Goal: Task Accomplishment & Management: Use online tool/utility

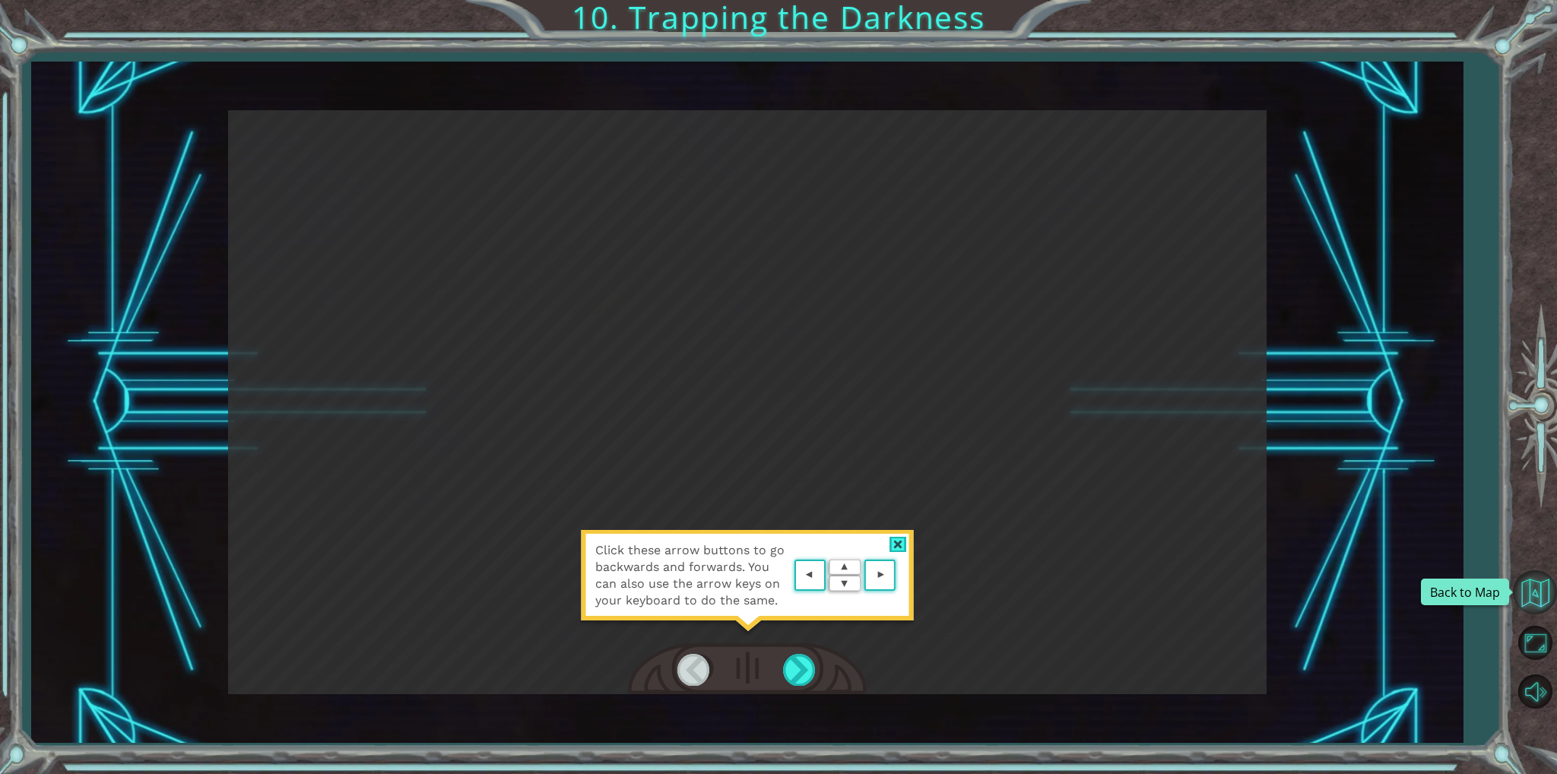
click at [1535, 595] on button "Back to Map" at bounding box center [1535, 592] width 44 height 44
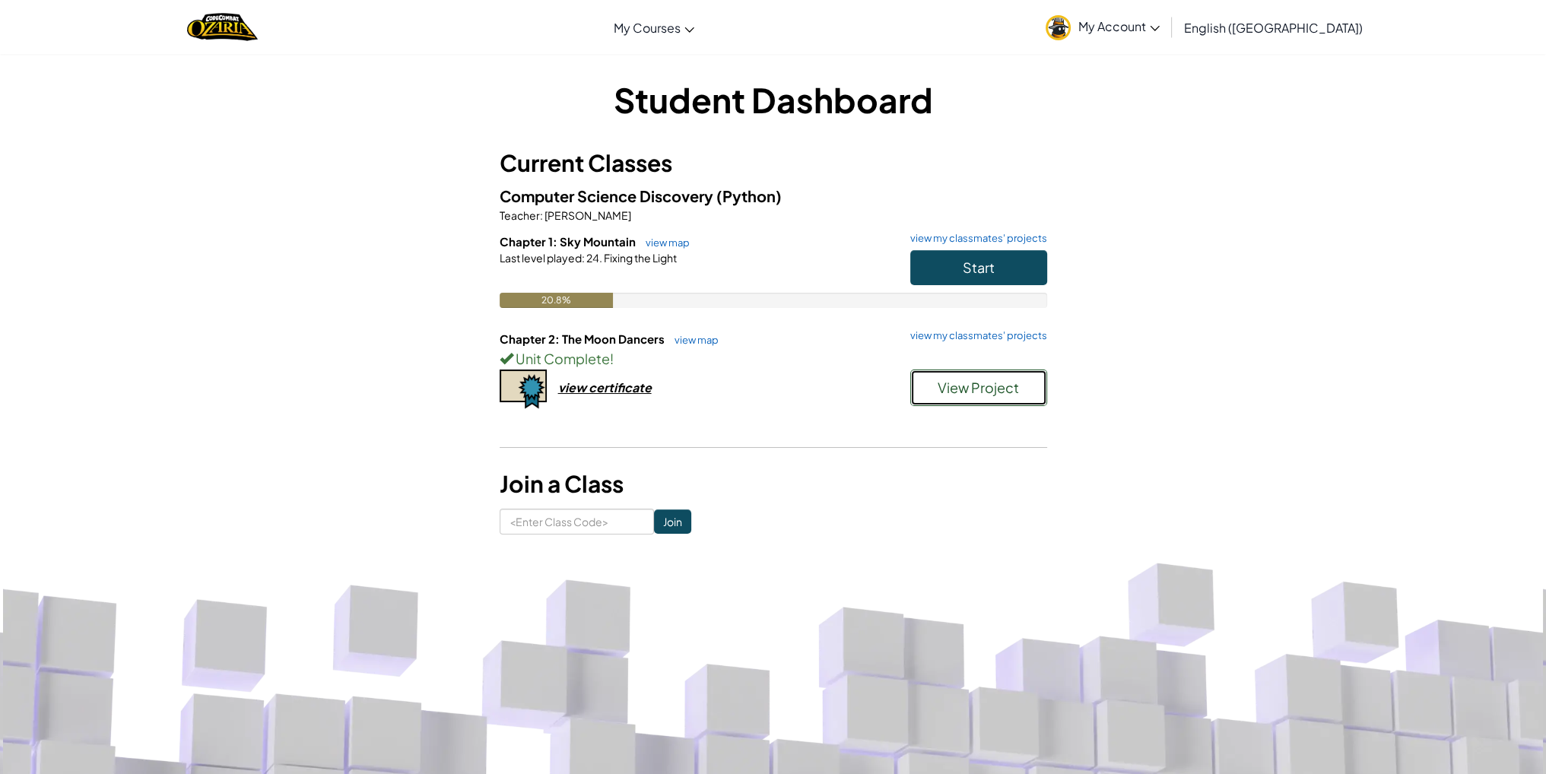
click at [994, 387] on span "View Project" at bounding box center [978, 387] width 81 height 17
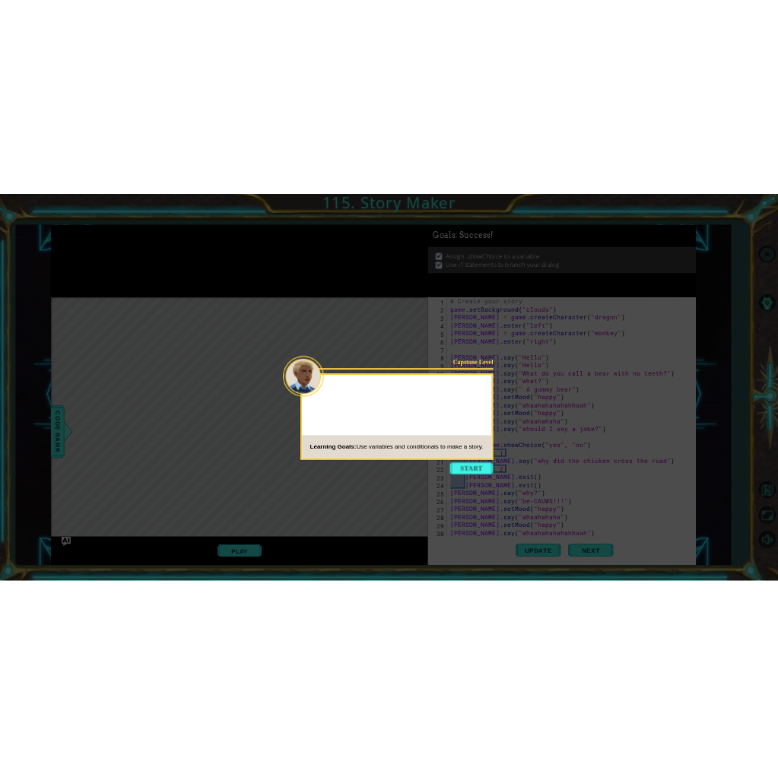
scroll to position [31, 0]
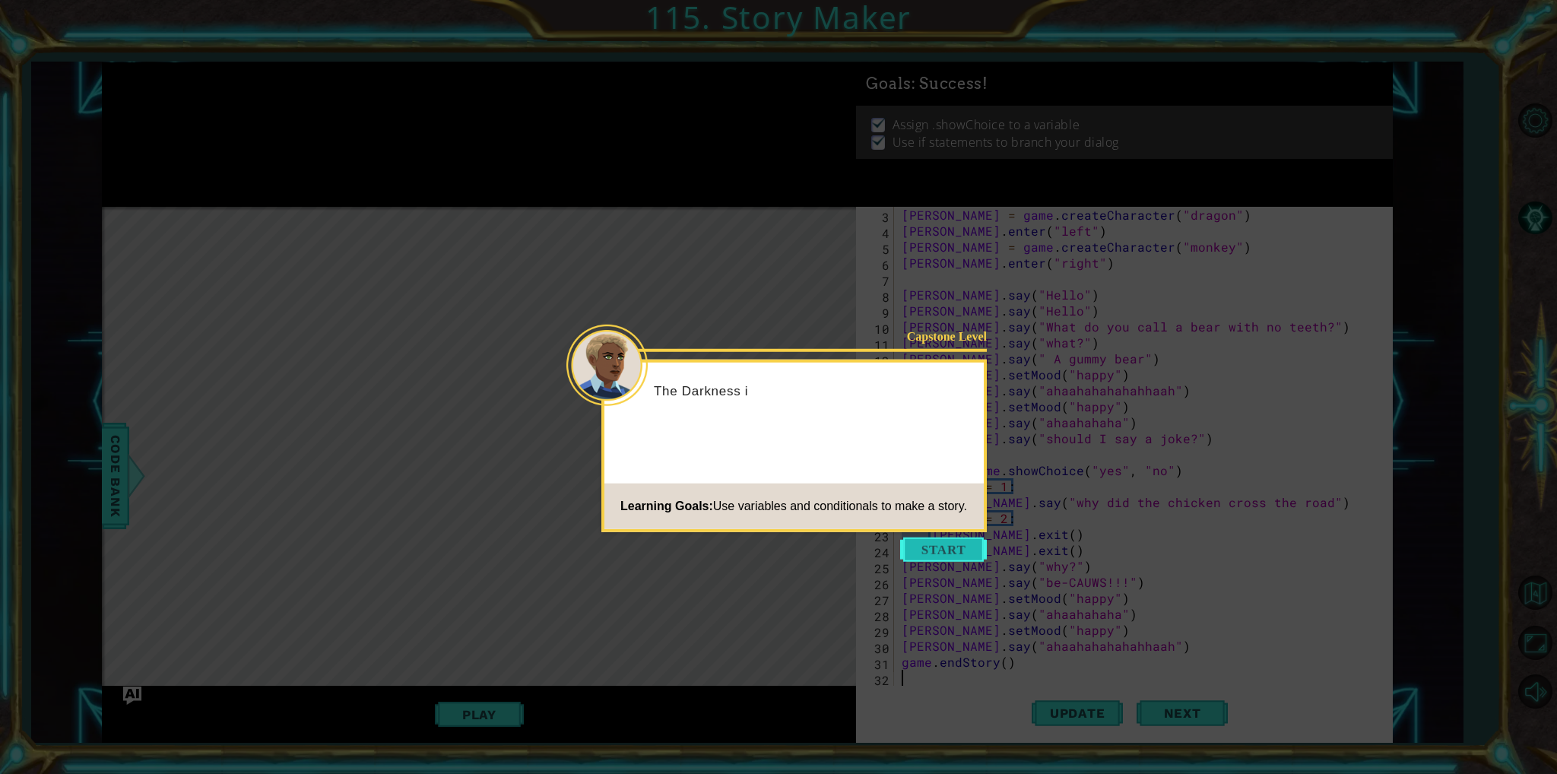
click at [965, 554] on button "Start" at bounding box center [943, 550] width 87 height 24
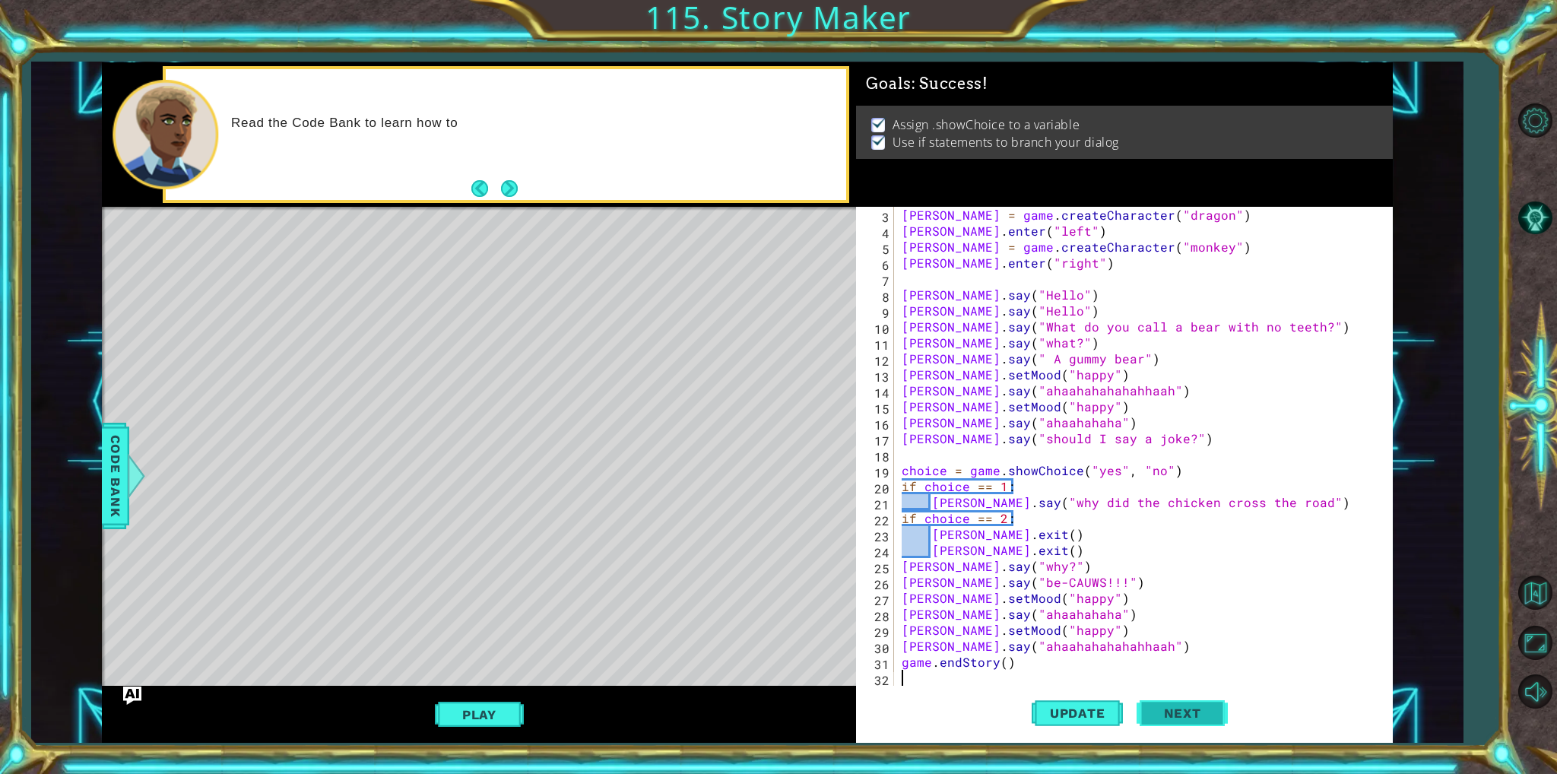
click at [1165, 719] on button "Next" at bounding box center [1182, 709] width 91 height 53
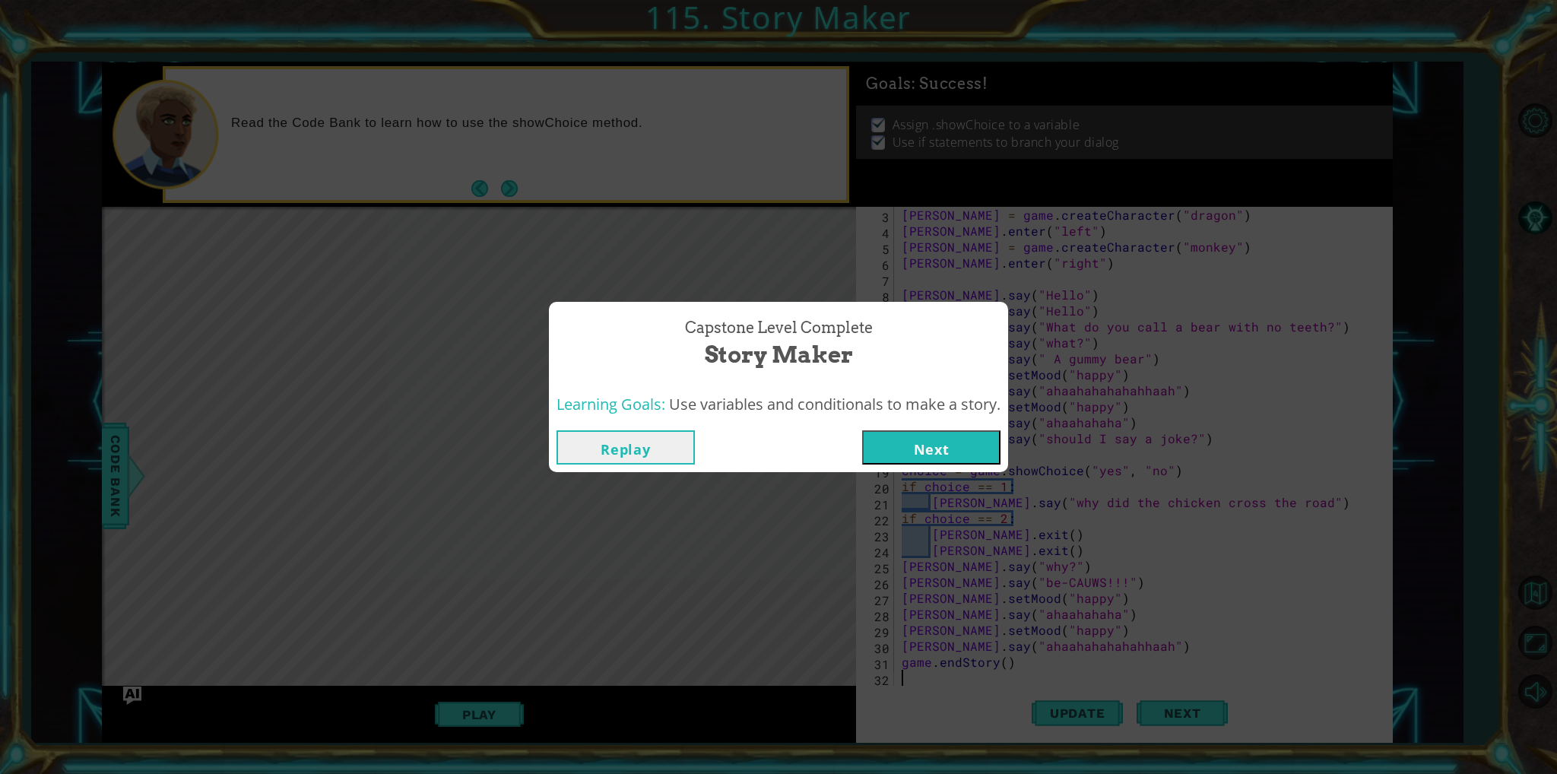
click at [962, 448] on button "Next" at bounding box center [931, 447] width 138 height 34
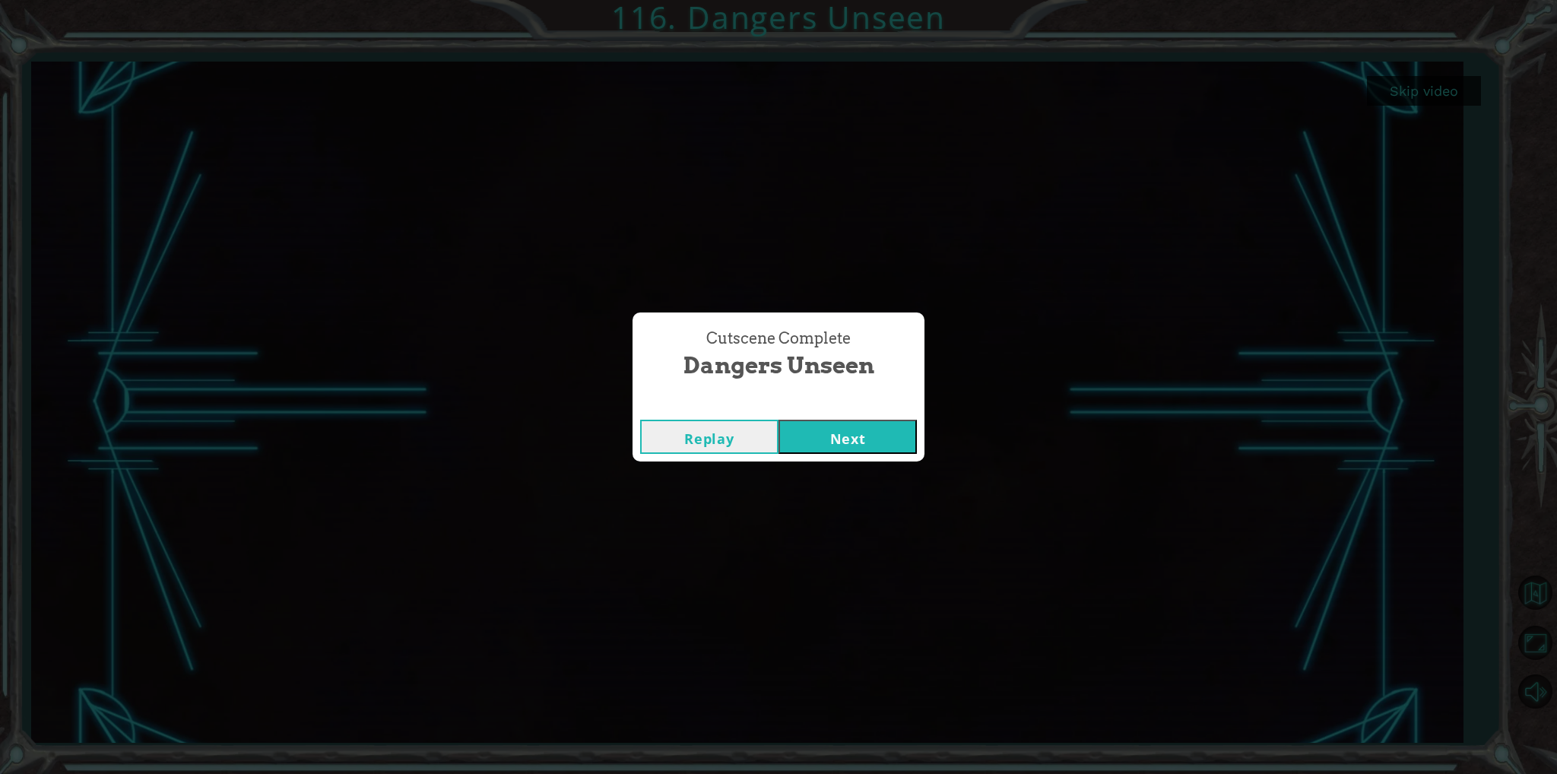
click at [817, 451] on button "Next" at bounding box center [848, 437] width 138 height 34
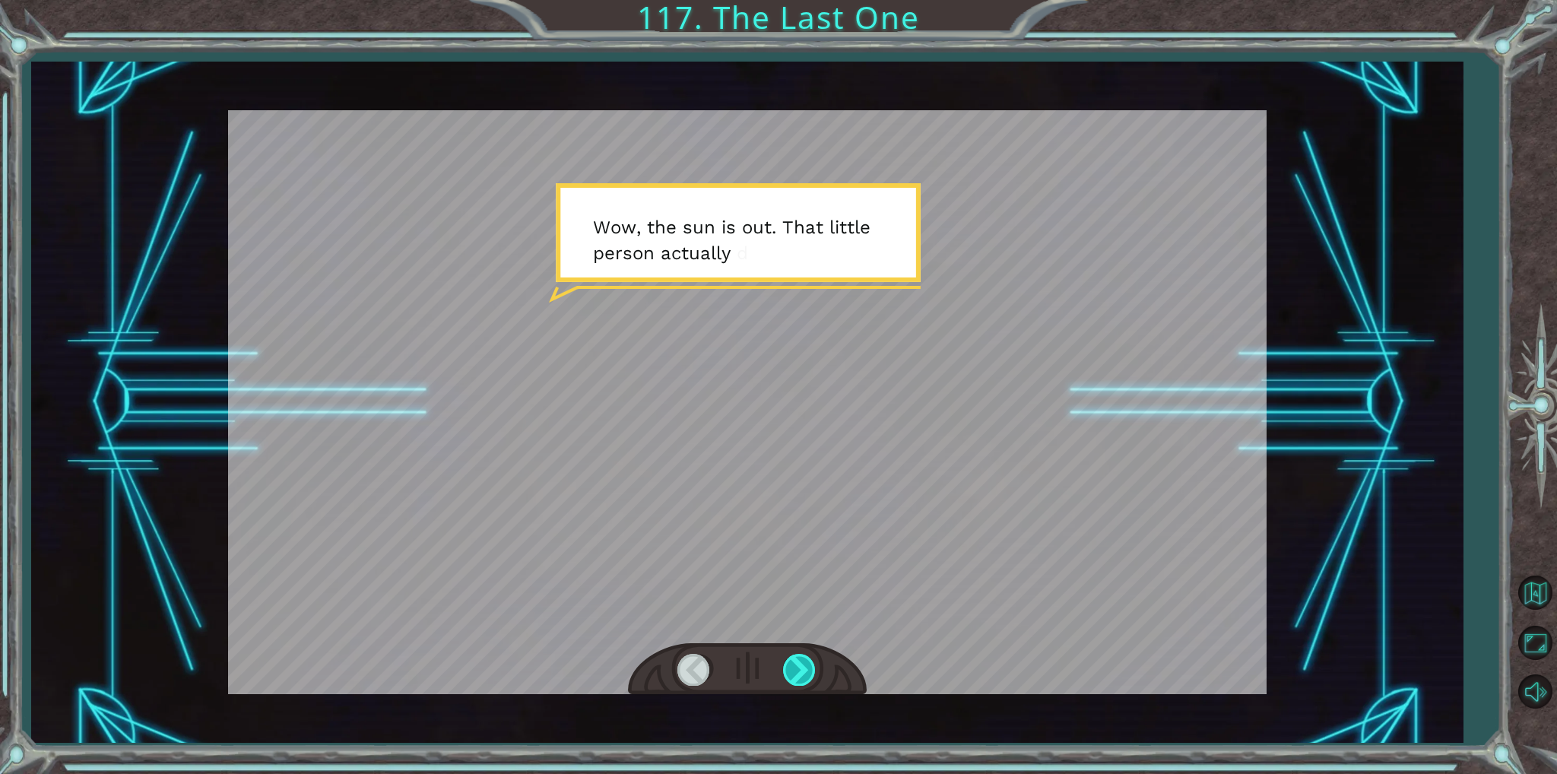
click at [788, 659] on div at bounding box center [800, 669] width 34 height 31
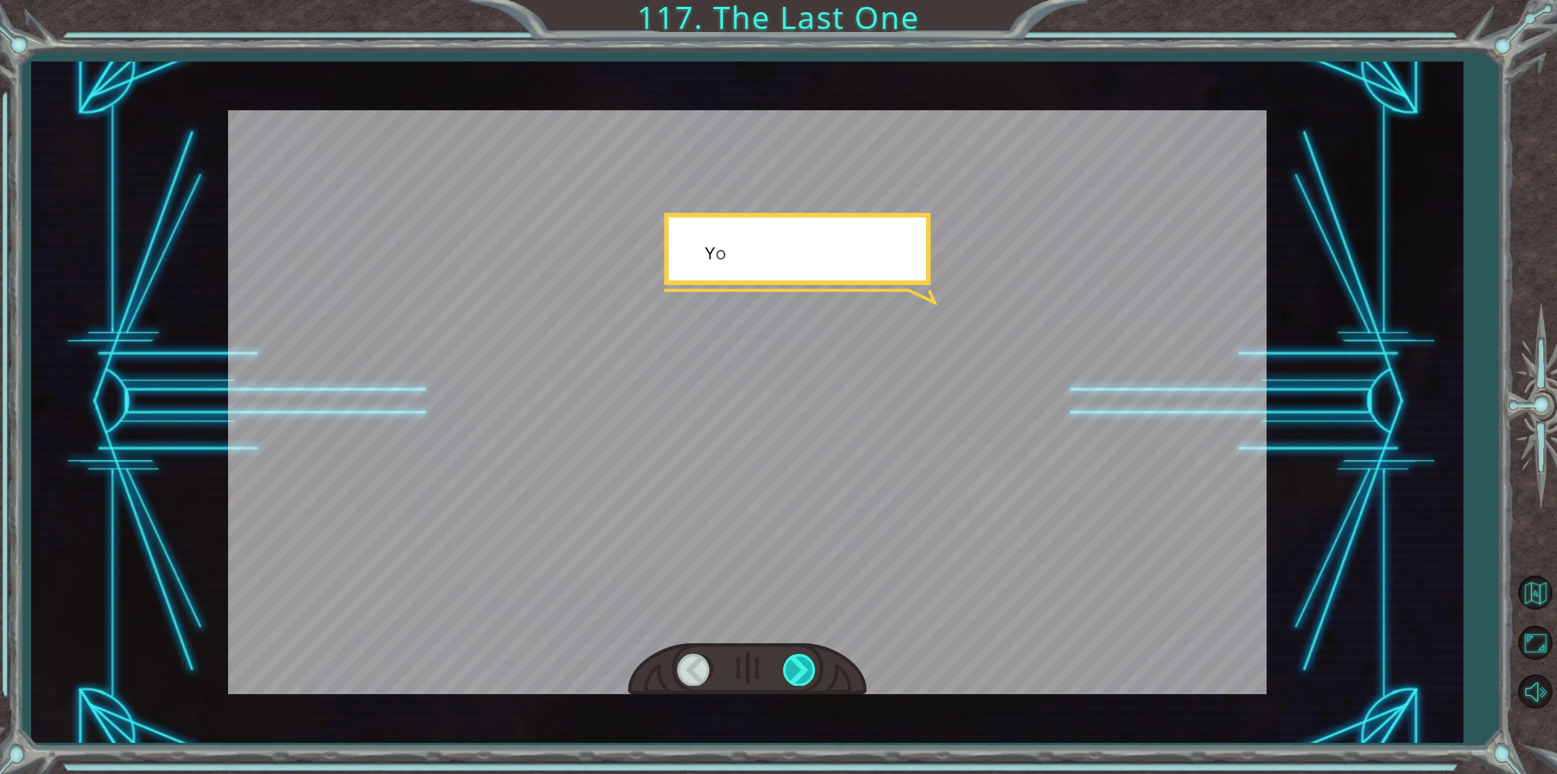
click at [788, 659] on div at bounding box center [800, 669] width 34 height 31
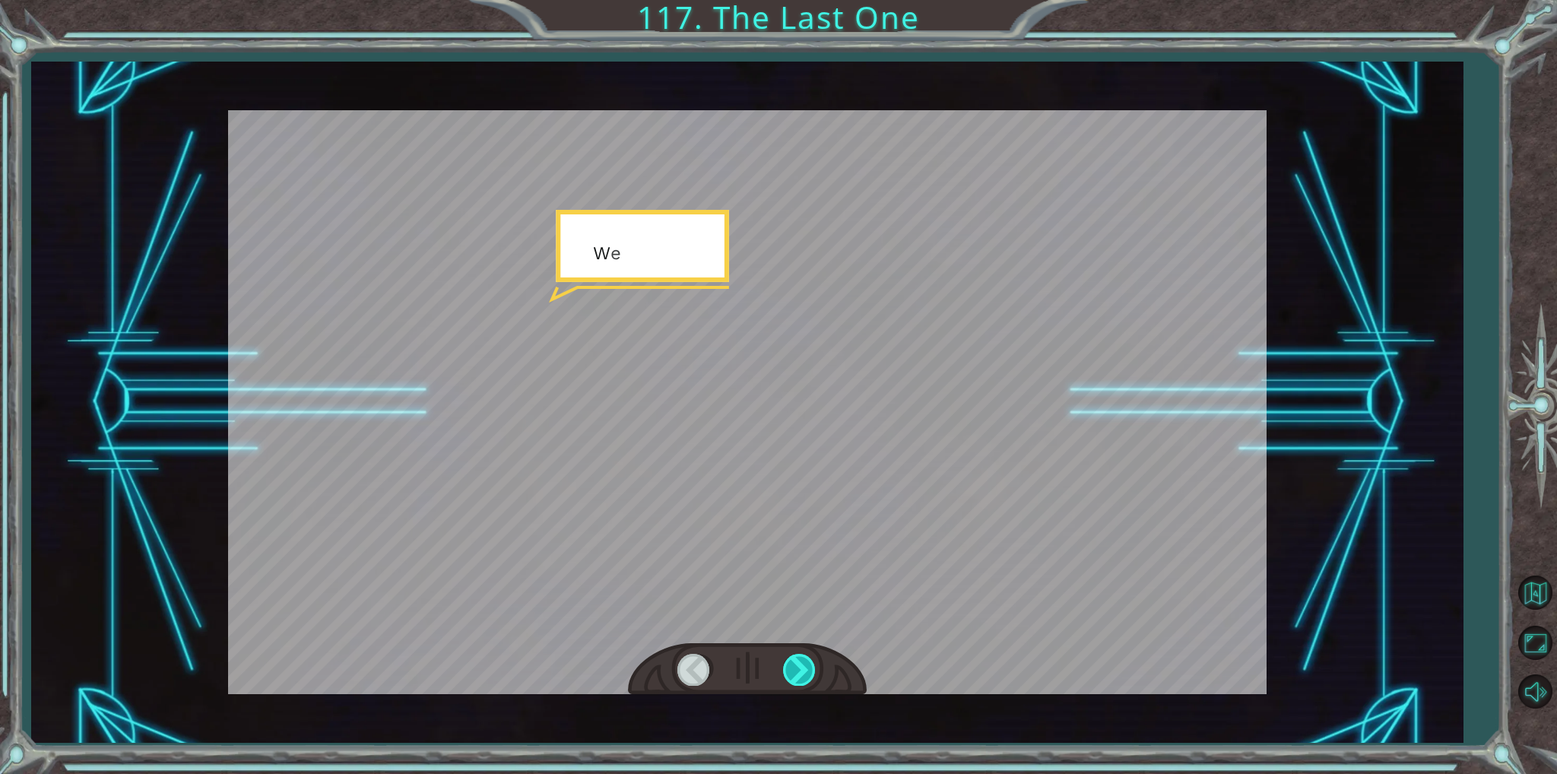
click at [788, 659] on div at bounding box center [800, 669] width 34 height 31
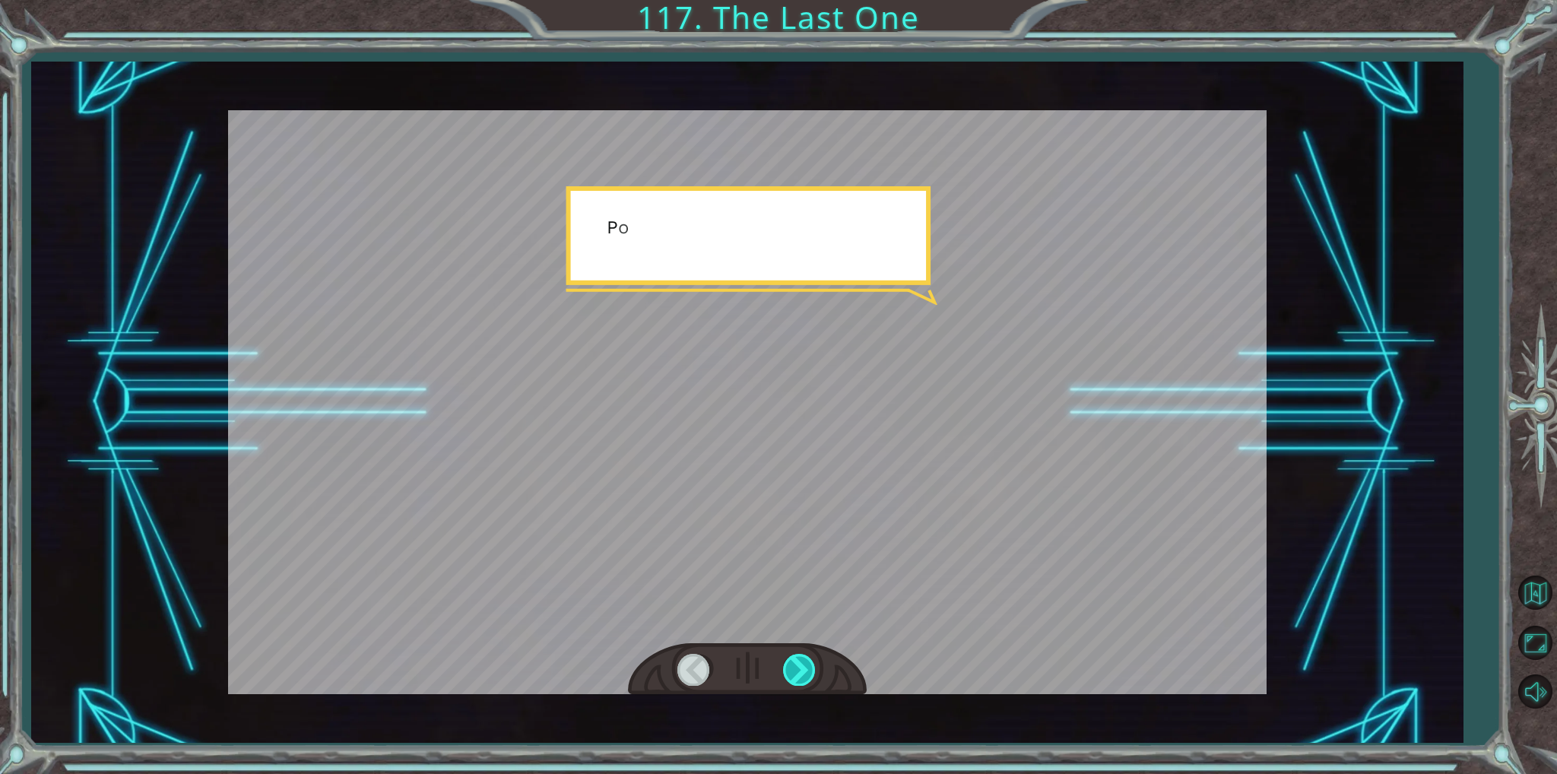
click at [788, 659] on div at bounding box center [800, 669] width 34 height 31
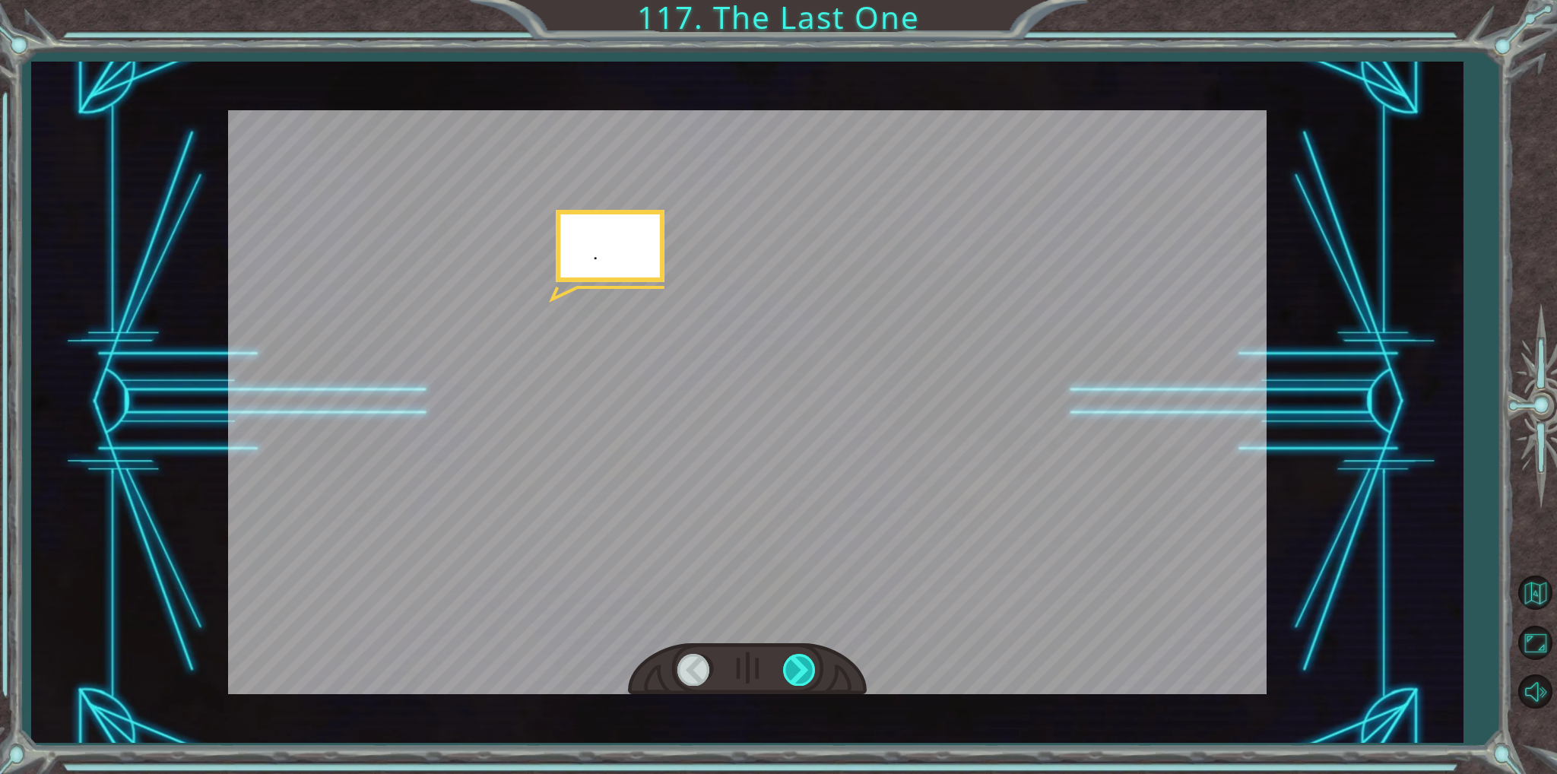
click at [788, 659] on div at bounding box center [800, 669] width 34 height 31
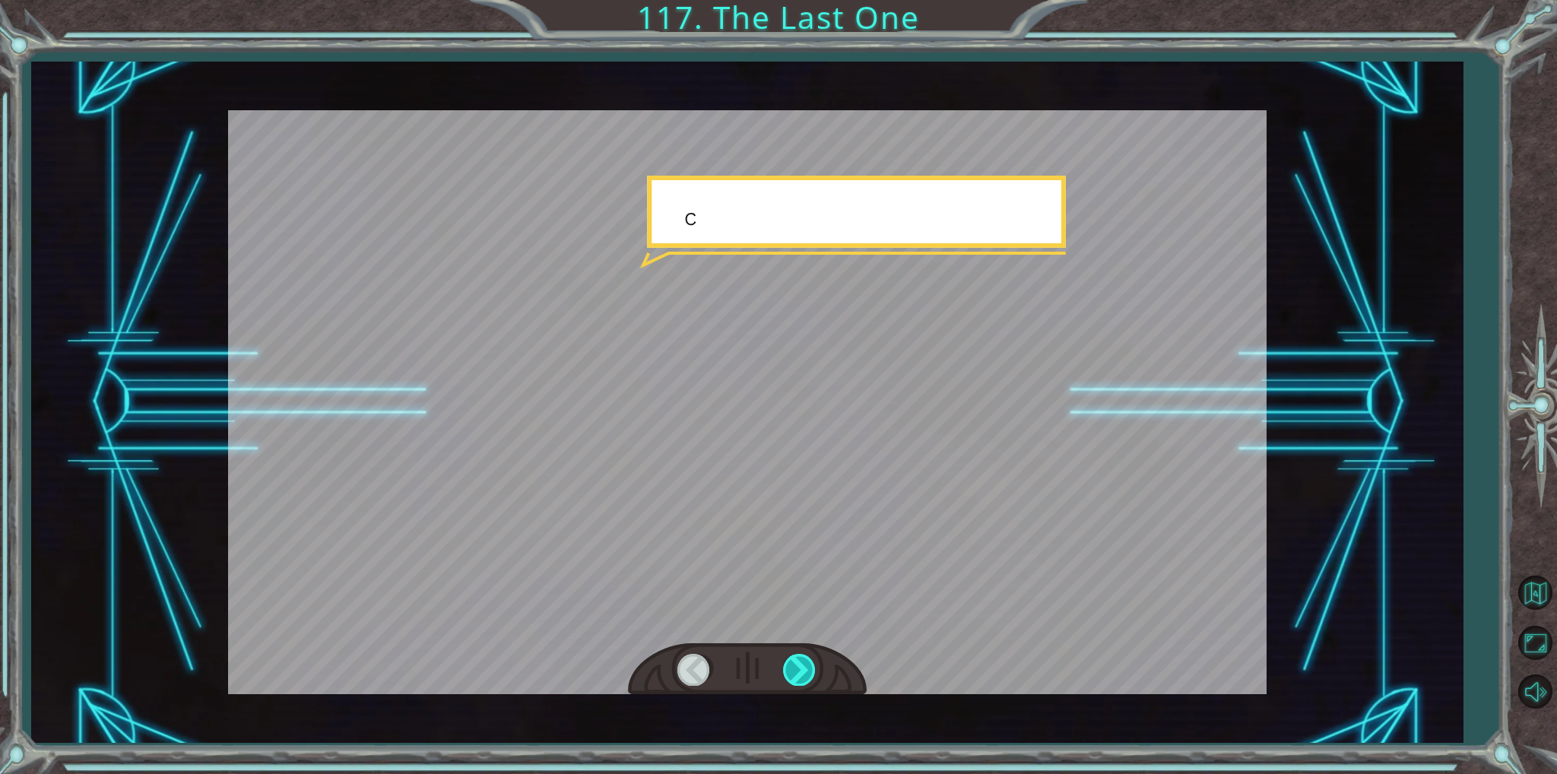
click at [788, 659] on div at bounding box center [800, 669] width 34 height 31
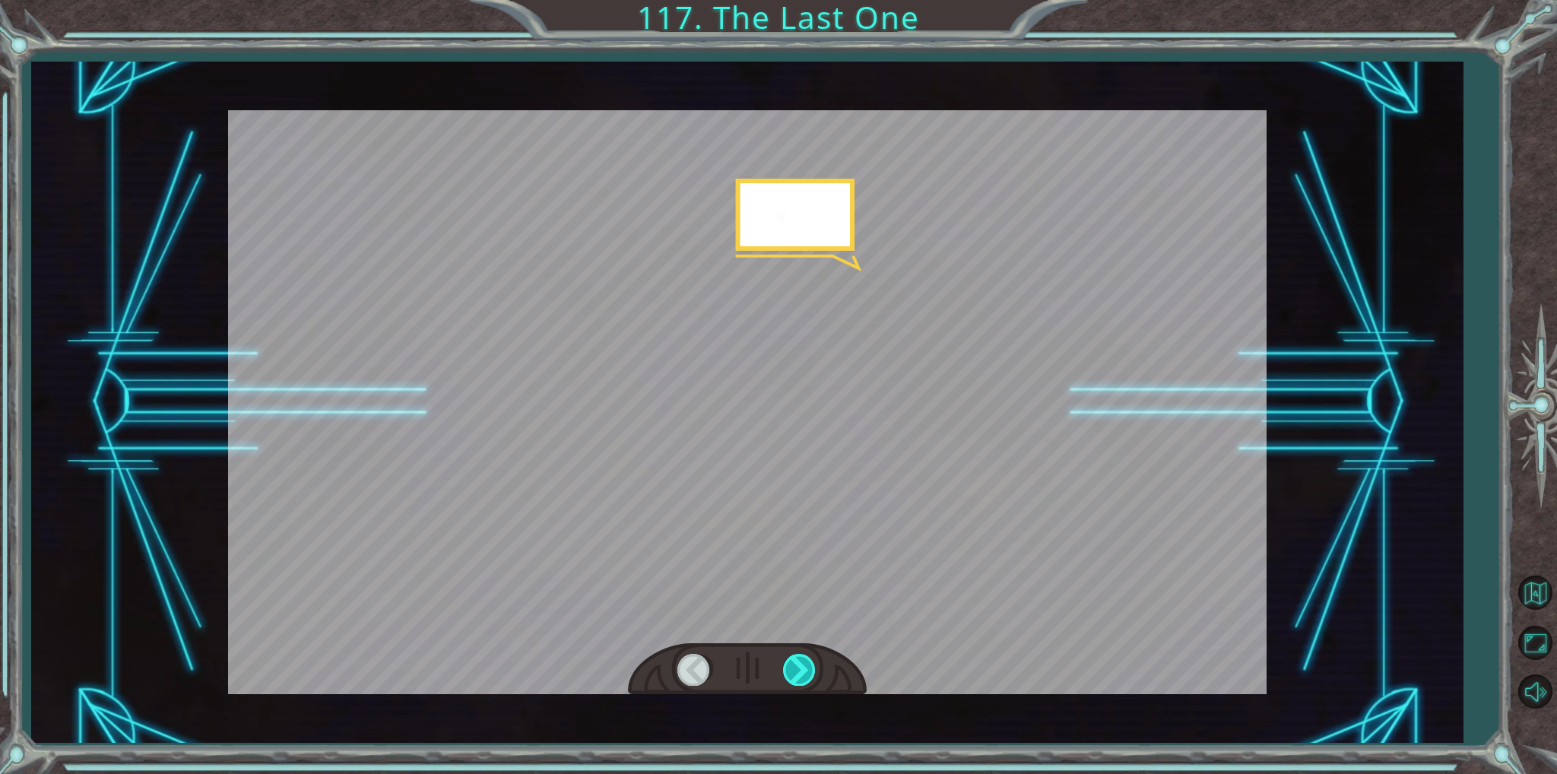
click at [788, 659] on div at bounding box center [800, 669] width 34 height 31
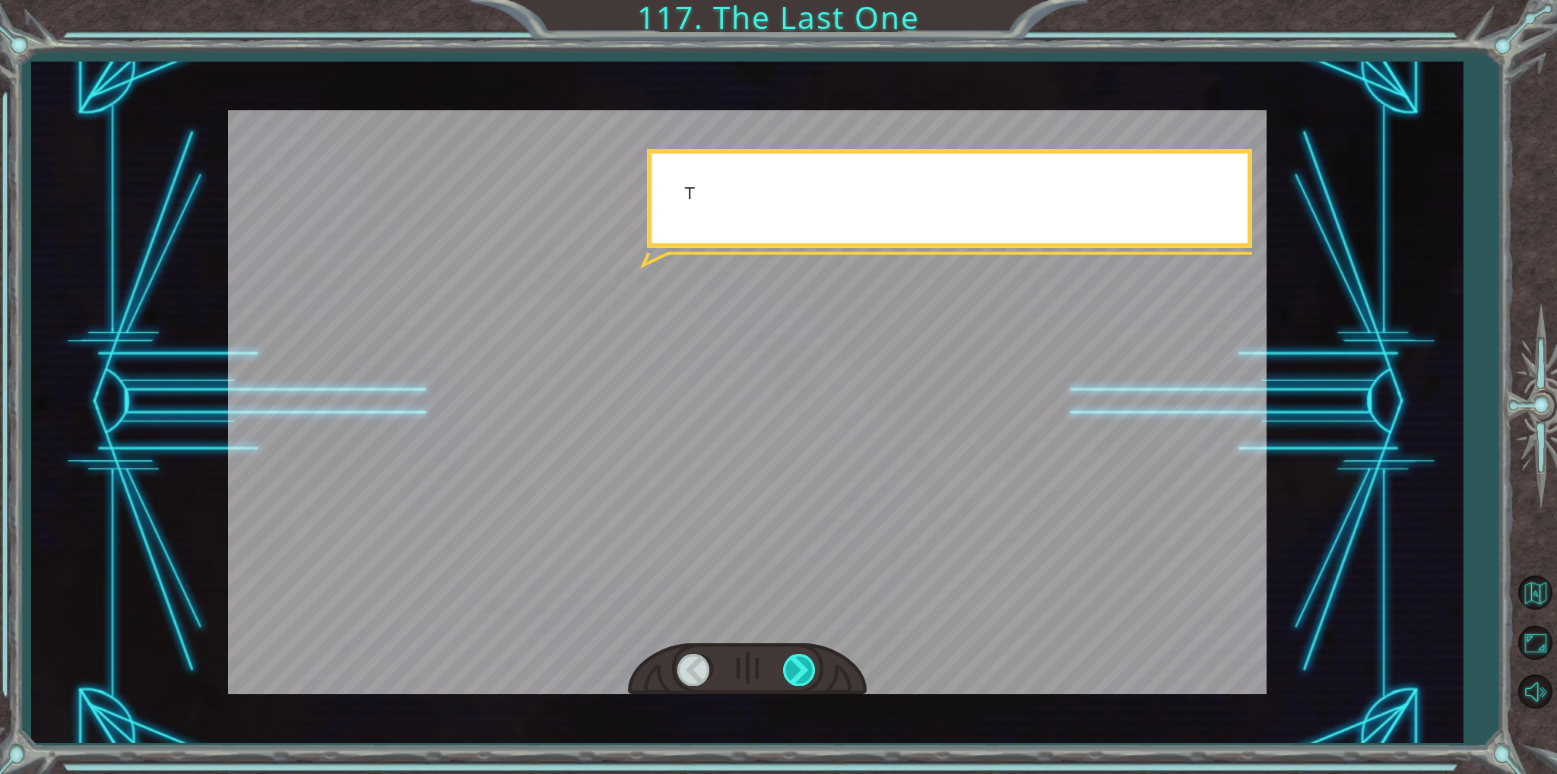
click at [788, 659] on div at bounding box center [800, 669] width 34 height 31
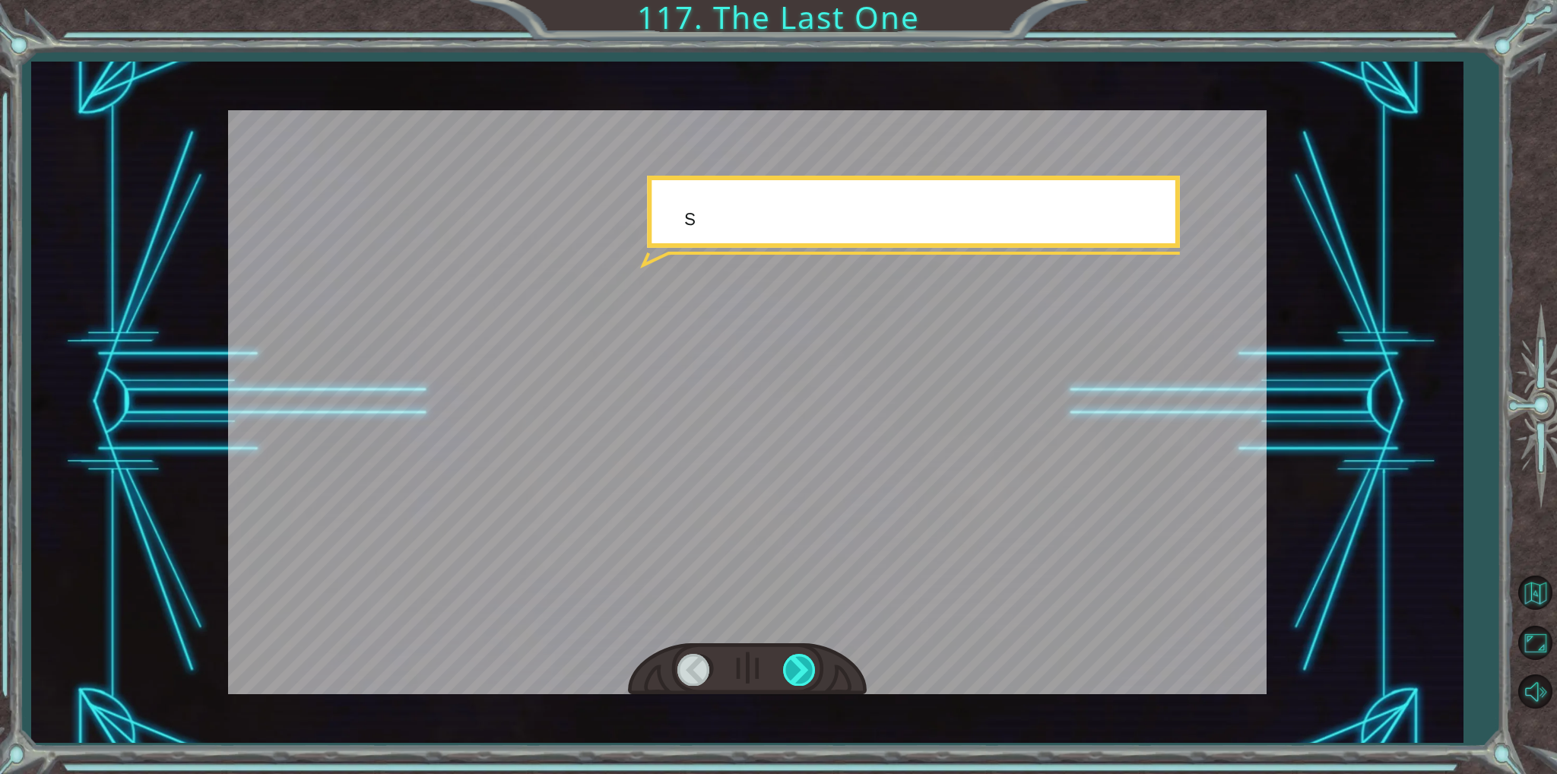
click at [788, 659] on div at bounding box center [800, 669] width 34 height 31
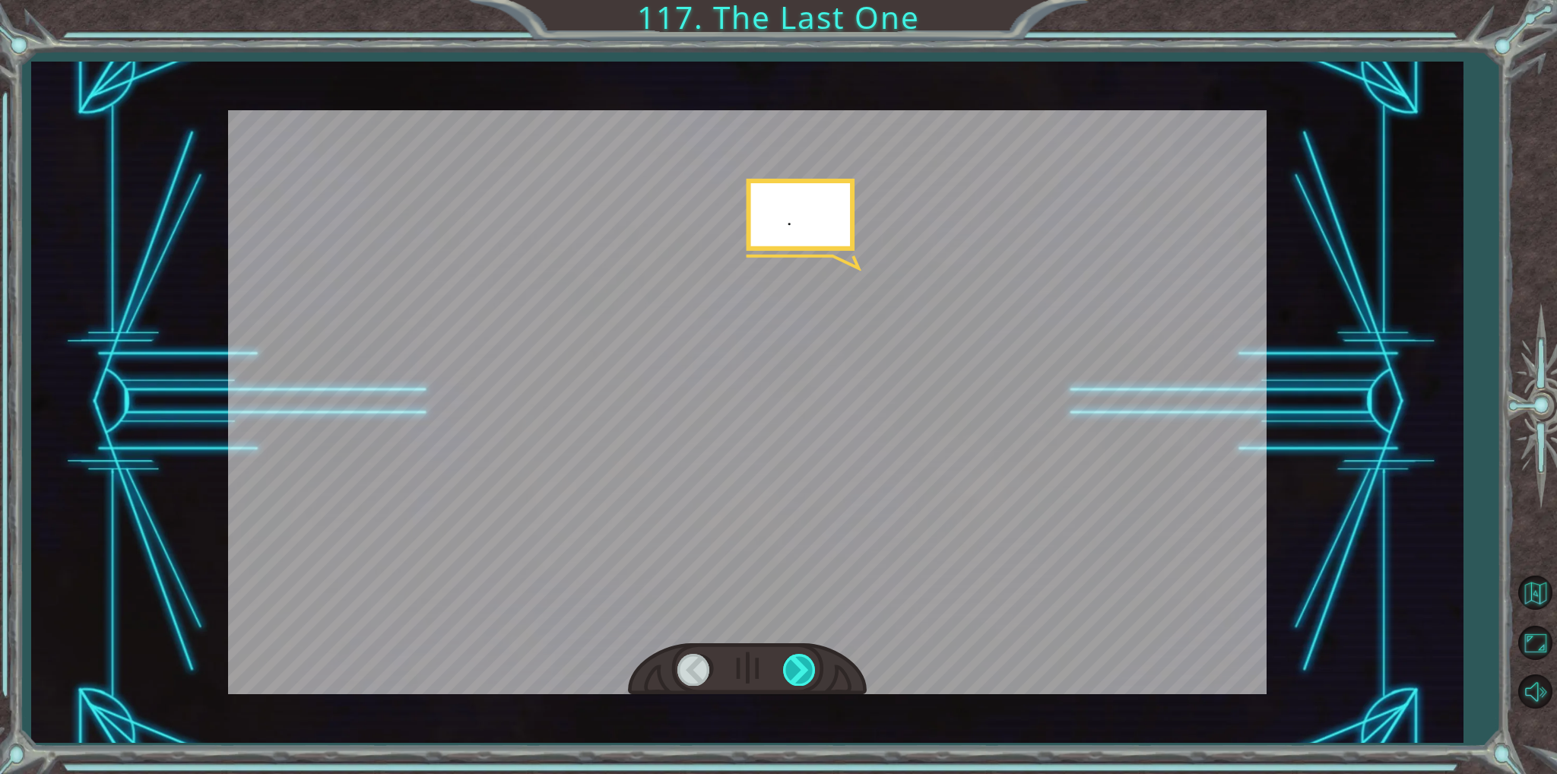
click at [788, 659] on div at bounding box center [800, 669] width 34 height 31
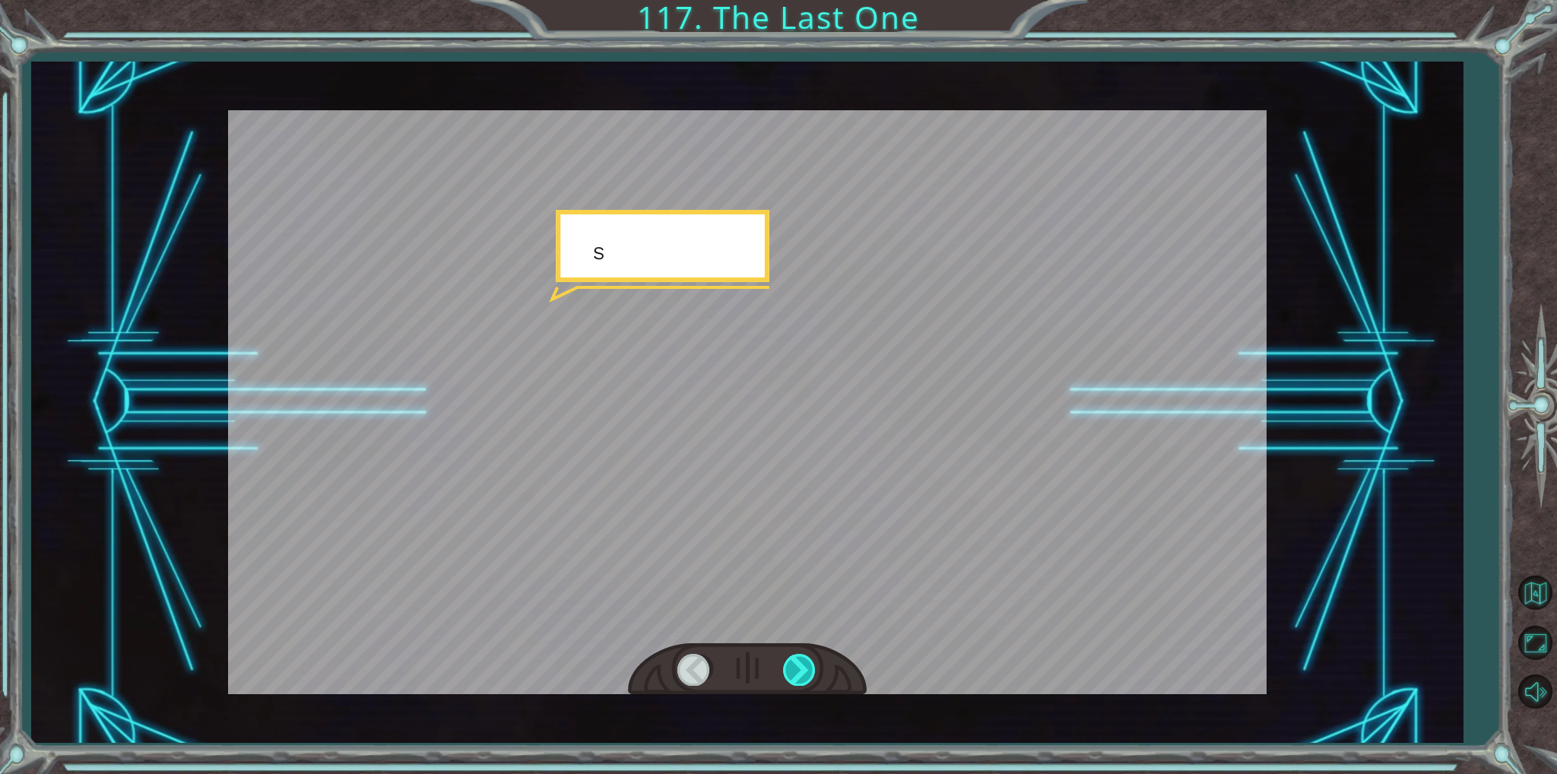
click at [788, 659] on div at bounding box center [800, 669] width 34 height 31
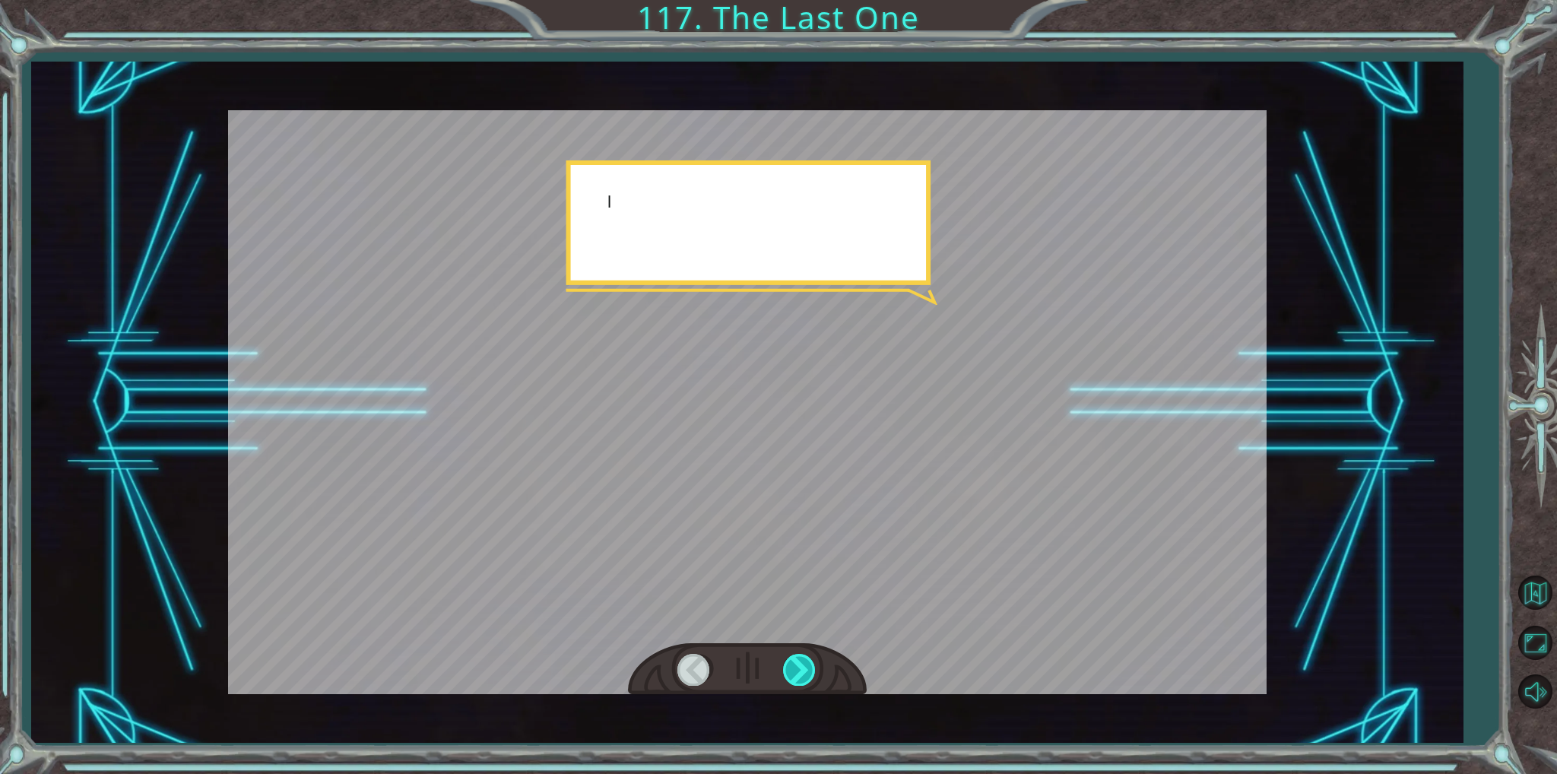
click at [788, 659] on div at bounding box center [800, 669] width 34 height 31
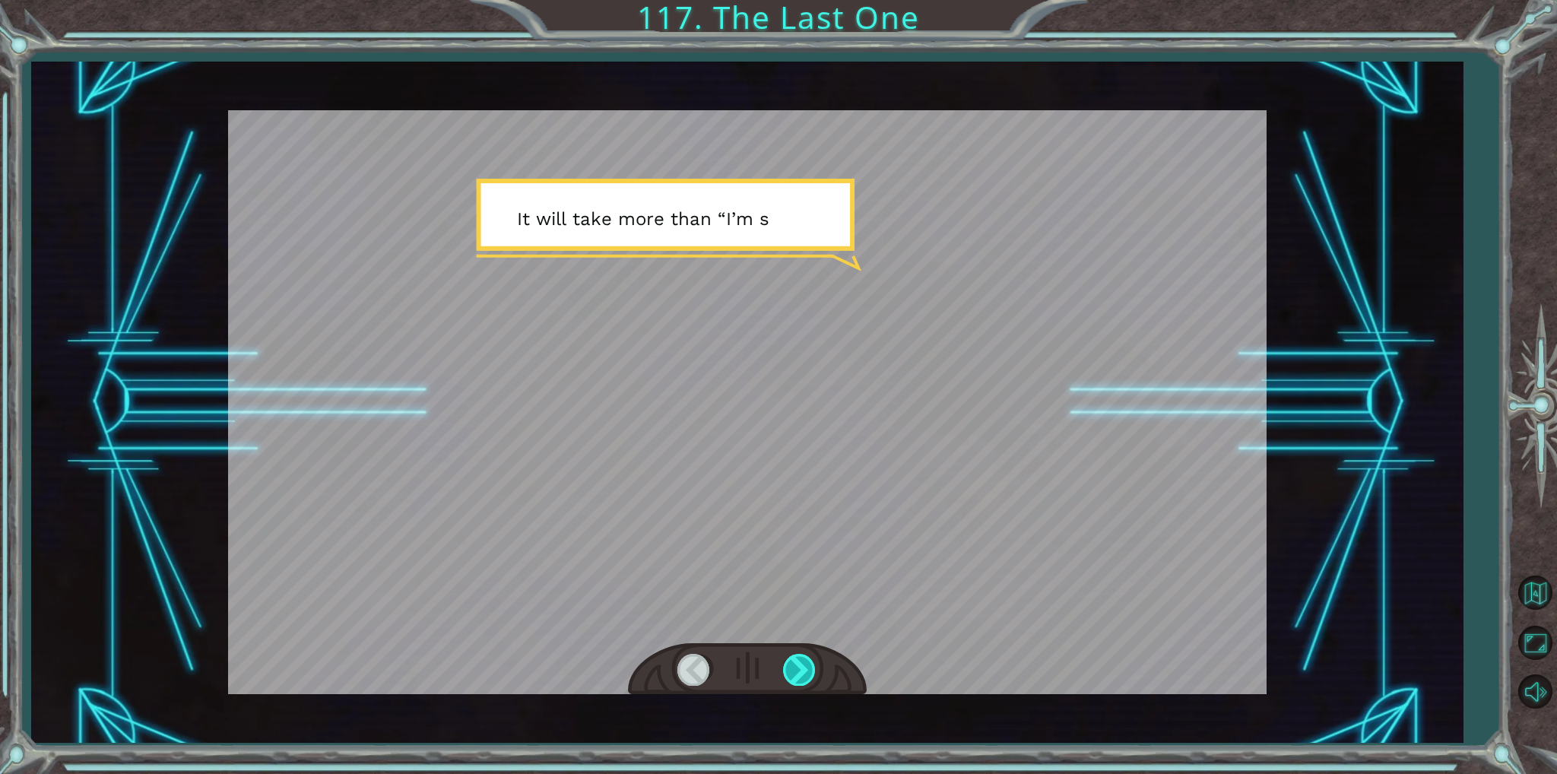
click at [788, 659] on div at bounding box center [800, 669] width 34 height 31
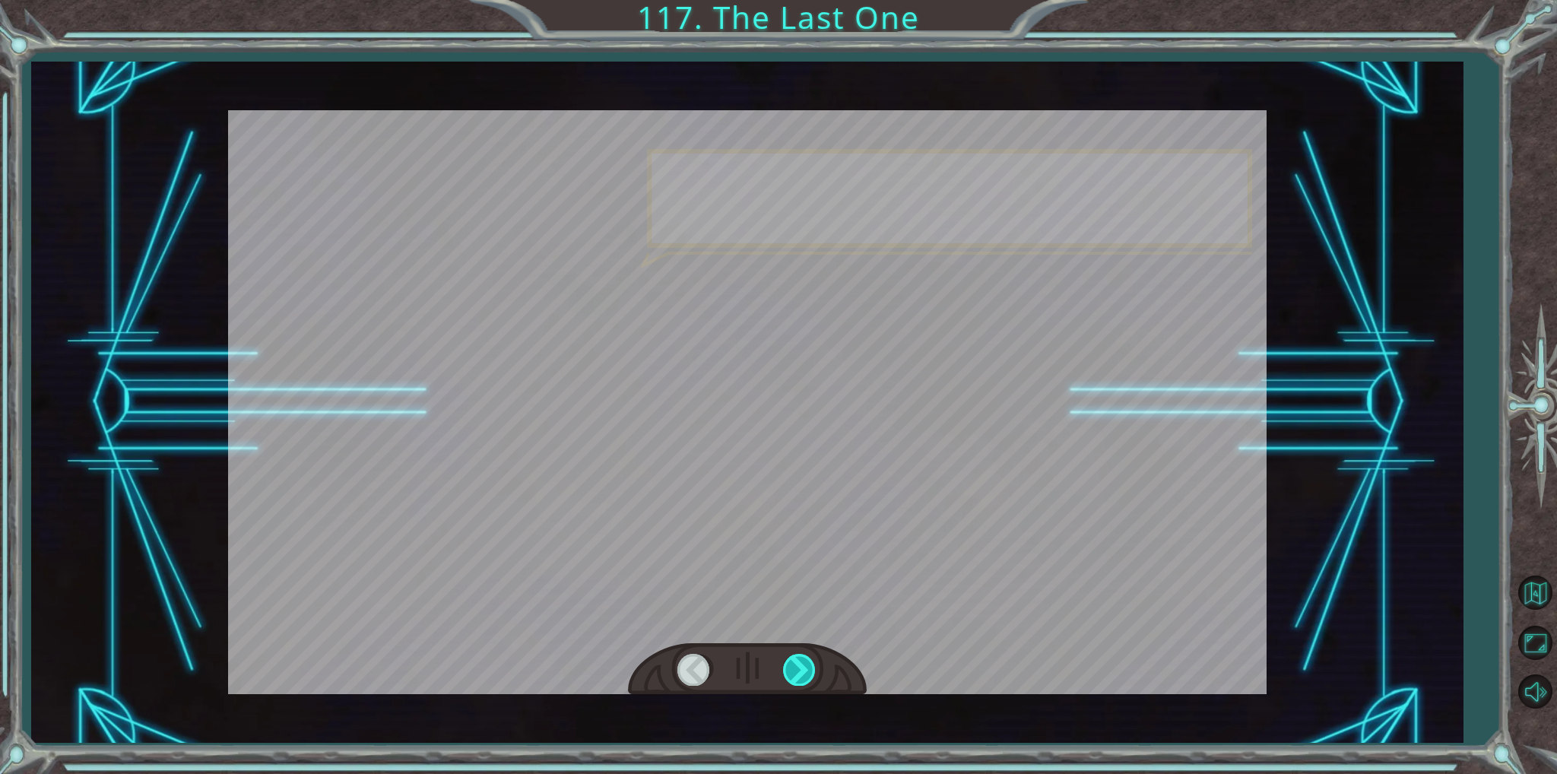
click at [788, 659] on div at bounding box center [800, 669] width 34 height 31
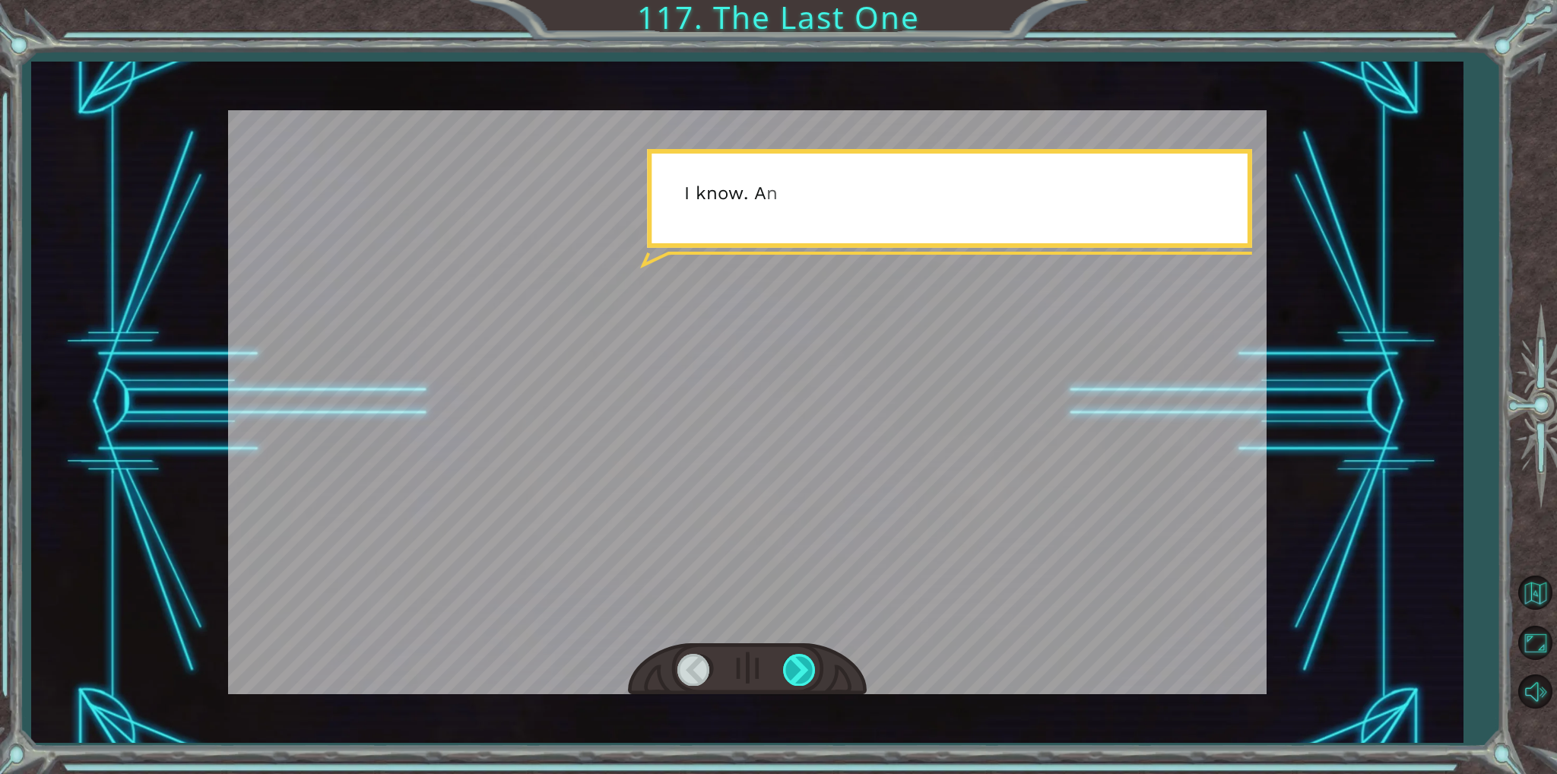
click at [788, 659] on div at bounding box center [800, 669] width 34 height 31
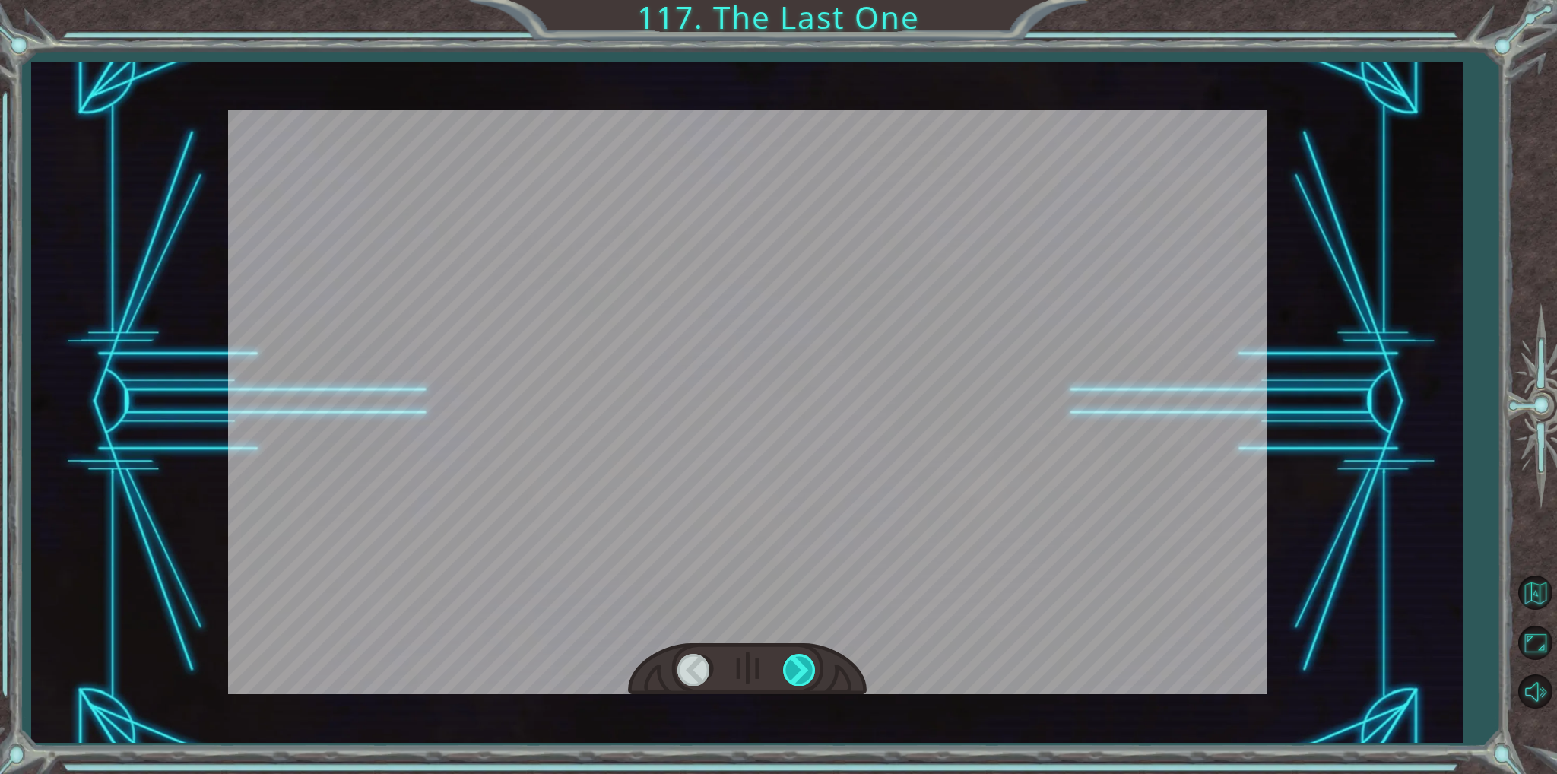
click at [788, 659] on div at bounding box center [800, 669] width 34 height 31
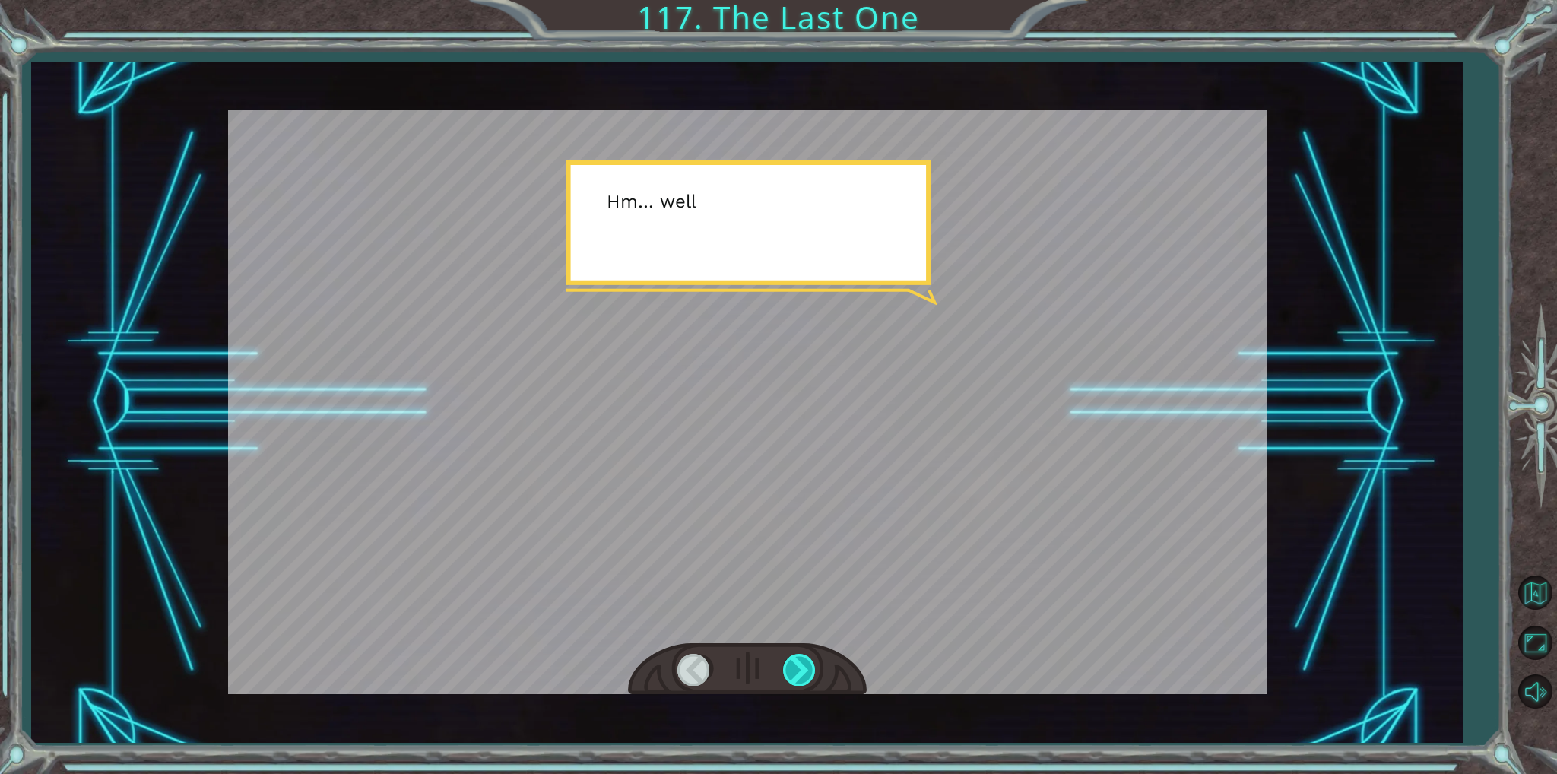
click at [788, 659] on div at bounding box center [800, 669] width 34 height 31
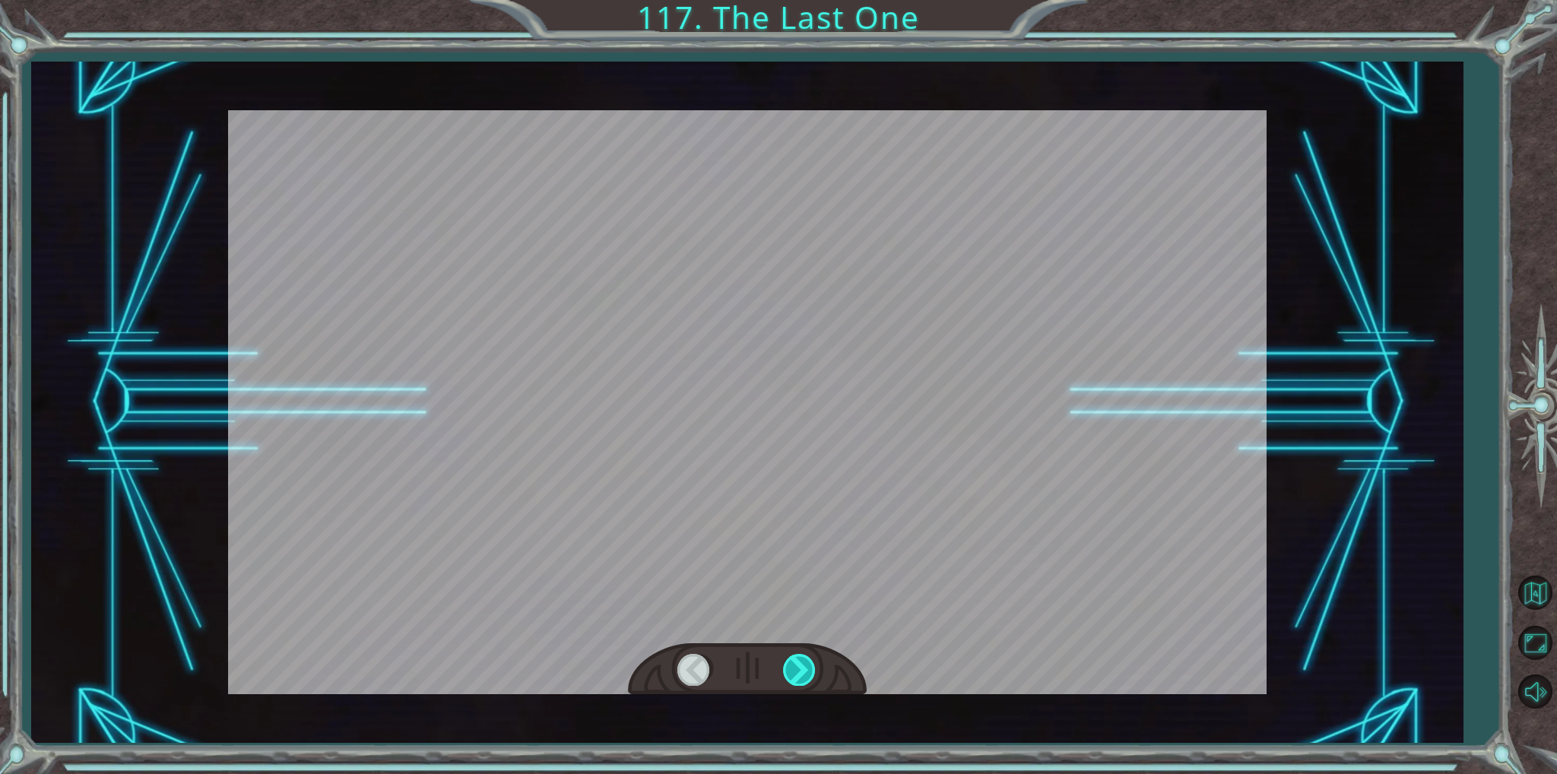
click at [788, 659] on div at bounding box center [800, 669] width 34 height 31
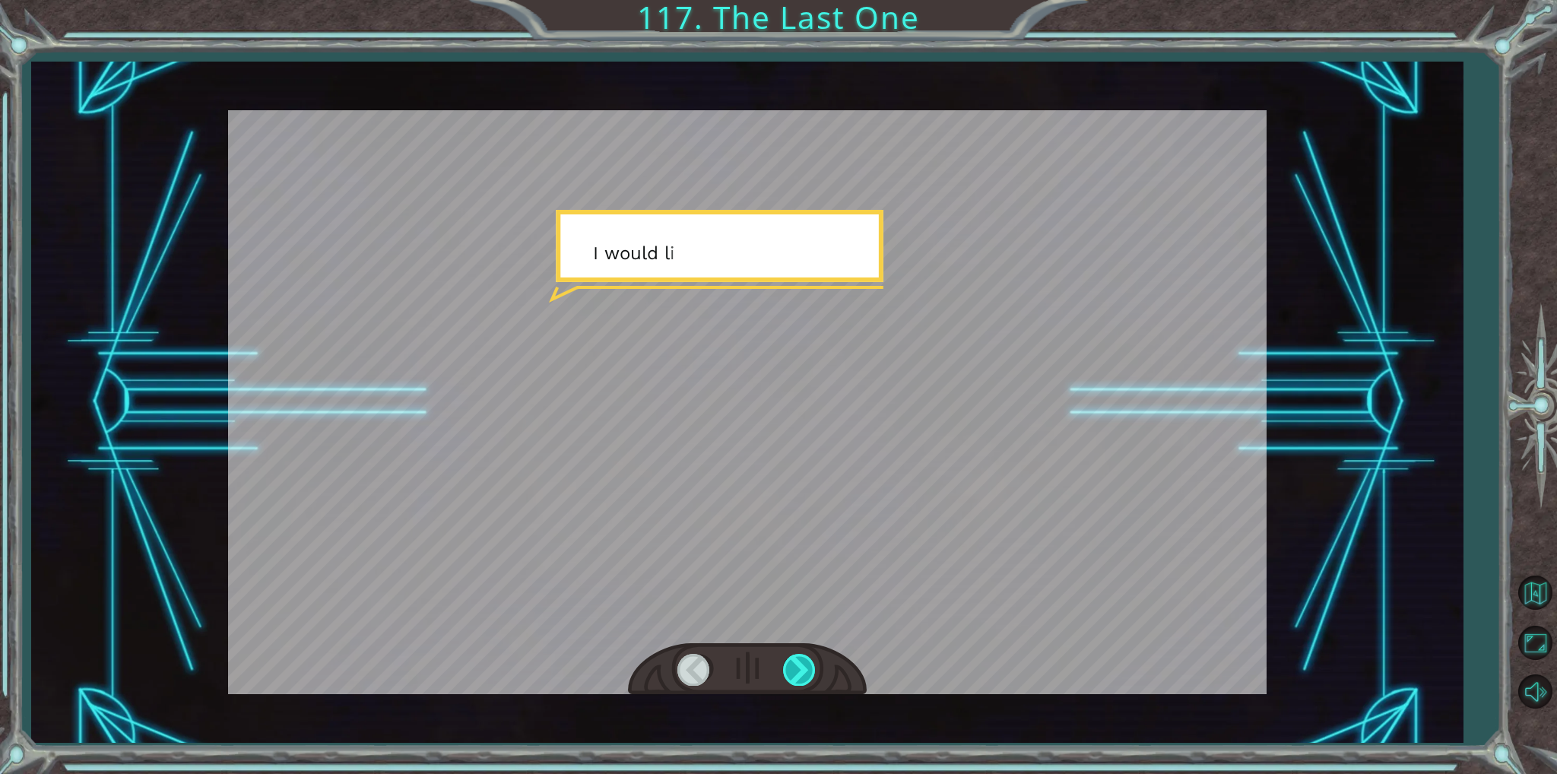
click at [788, 659] on div at bounding box center [800, 669] width 34 height 31
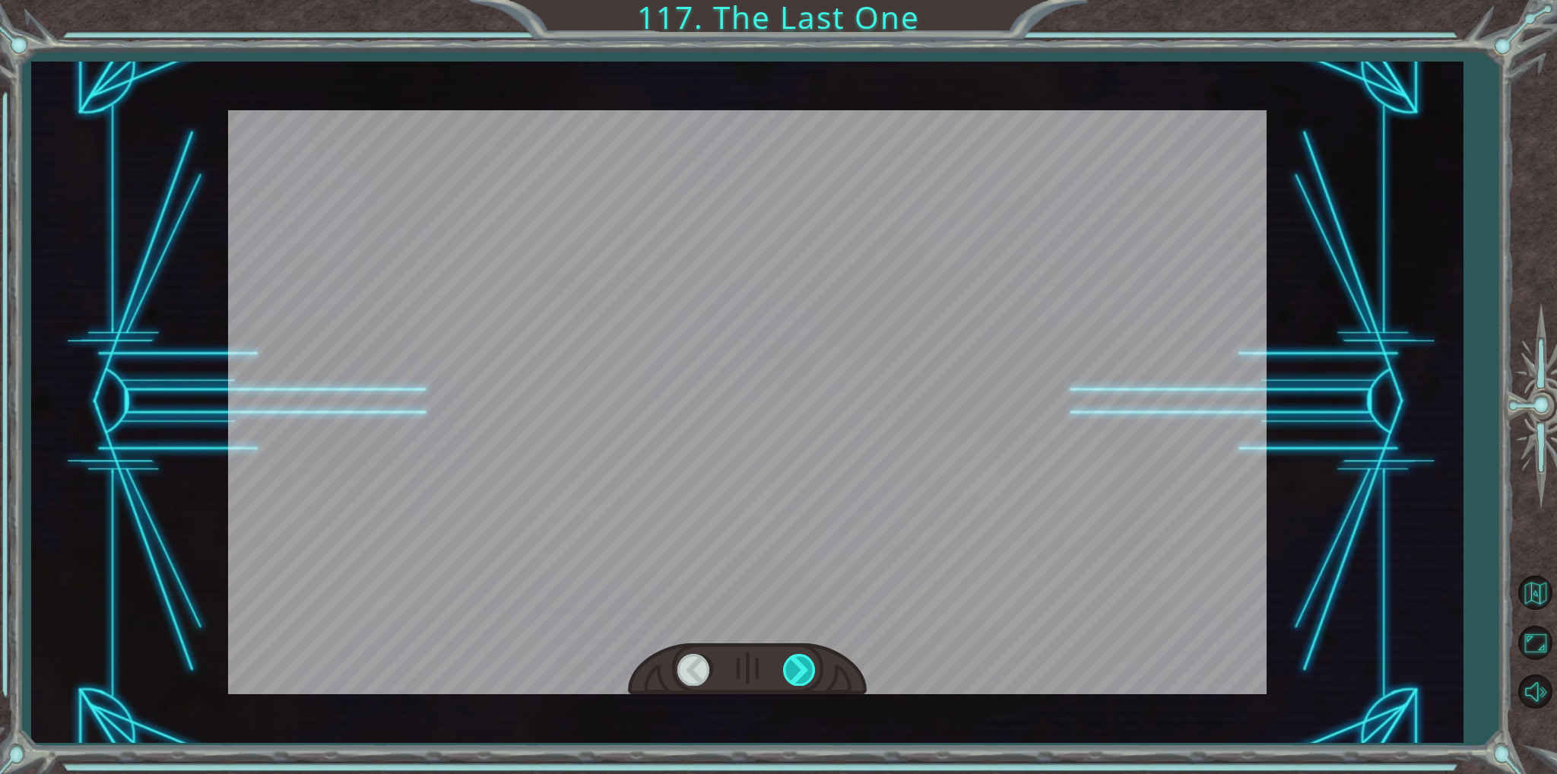
click at [788, 659] on div at bounding box center [800, 669] width 34 height 31
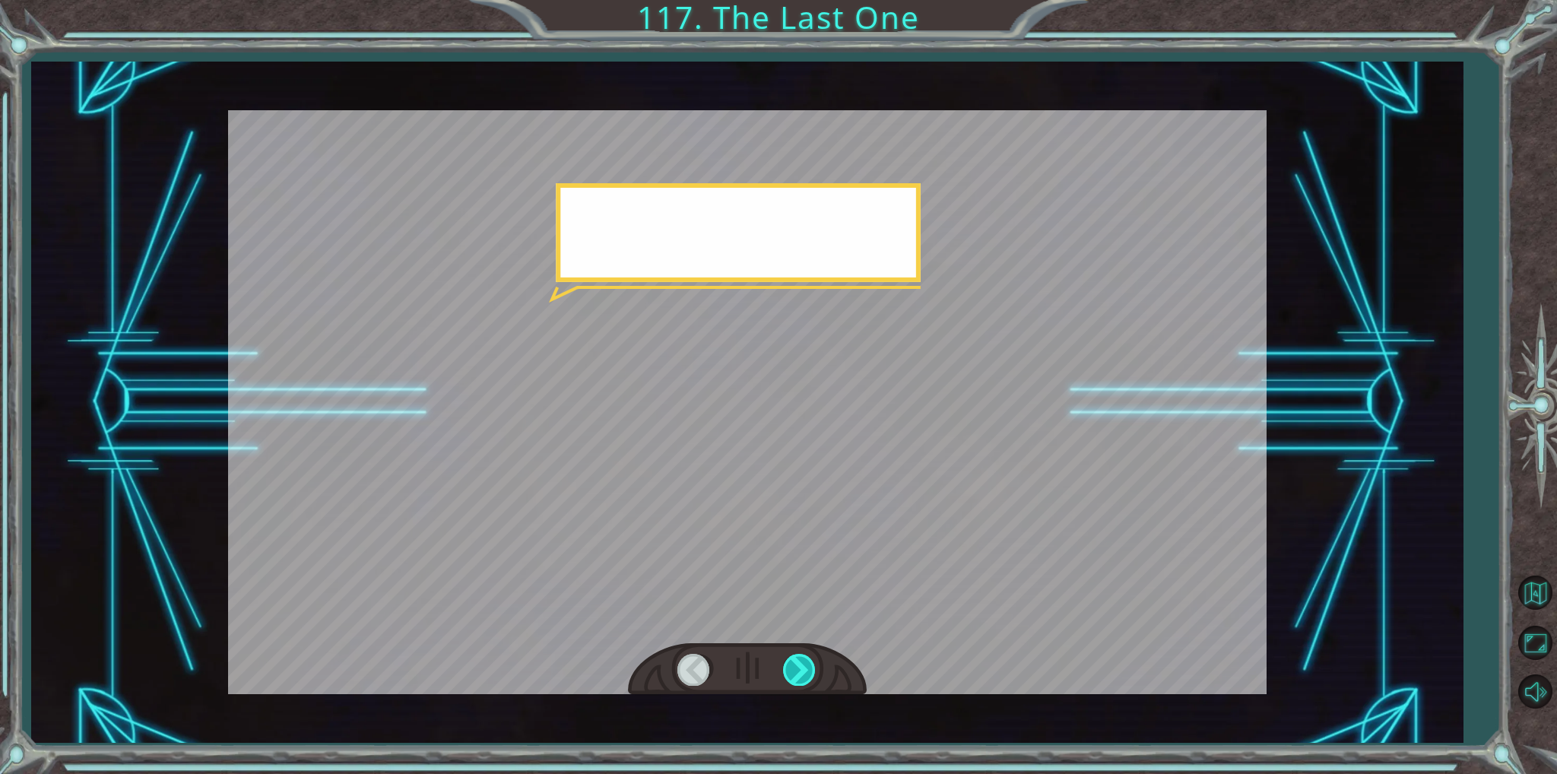
click at [788, 659] on div at bounding box center [800, 669] width 34 height 31
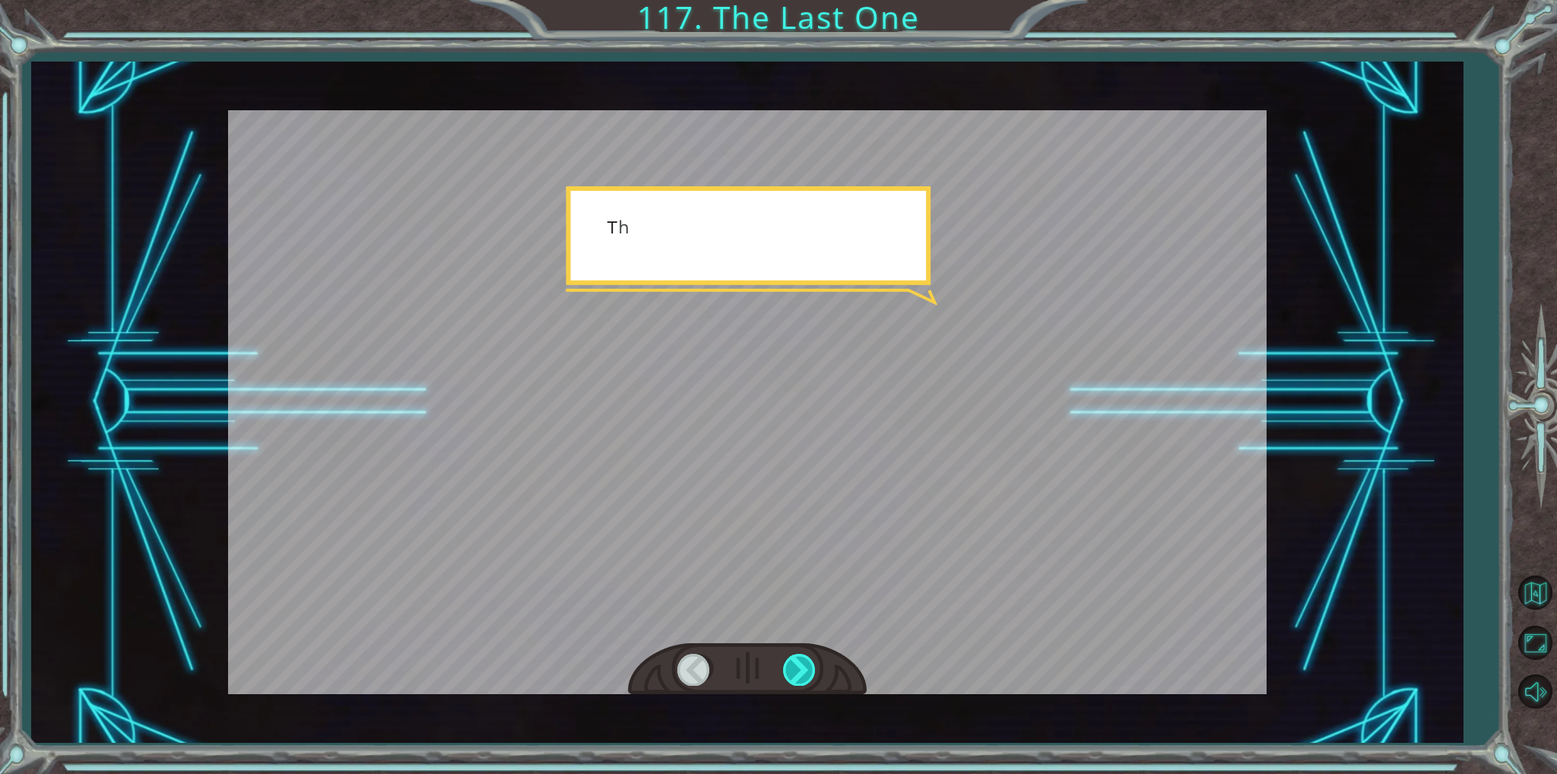
click at [788, 659] on div at bounding box center [800, 669] width 34 height 31
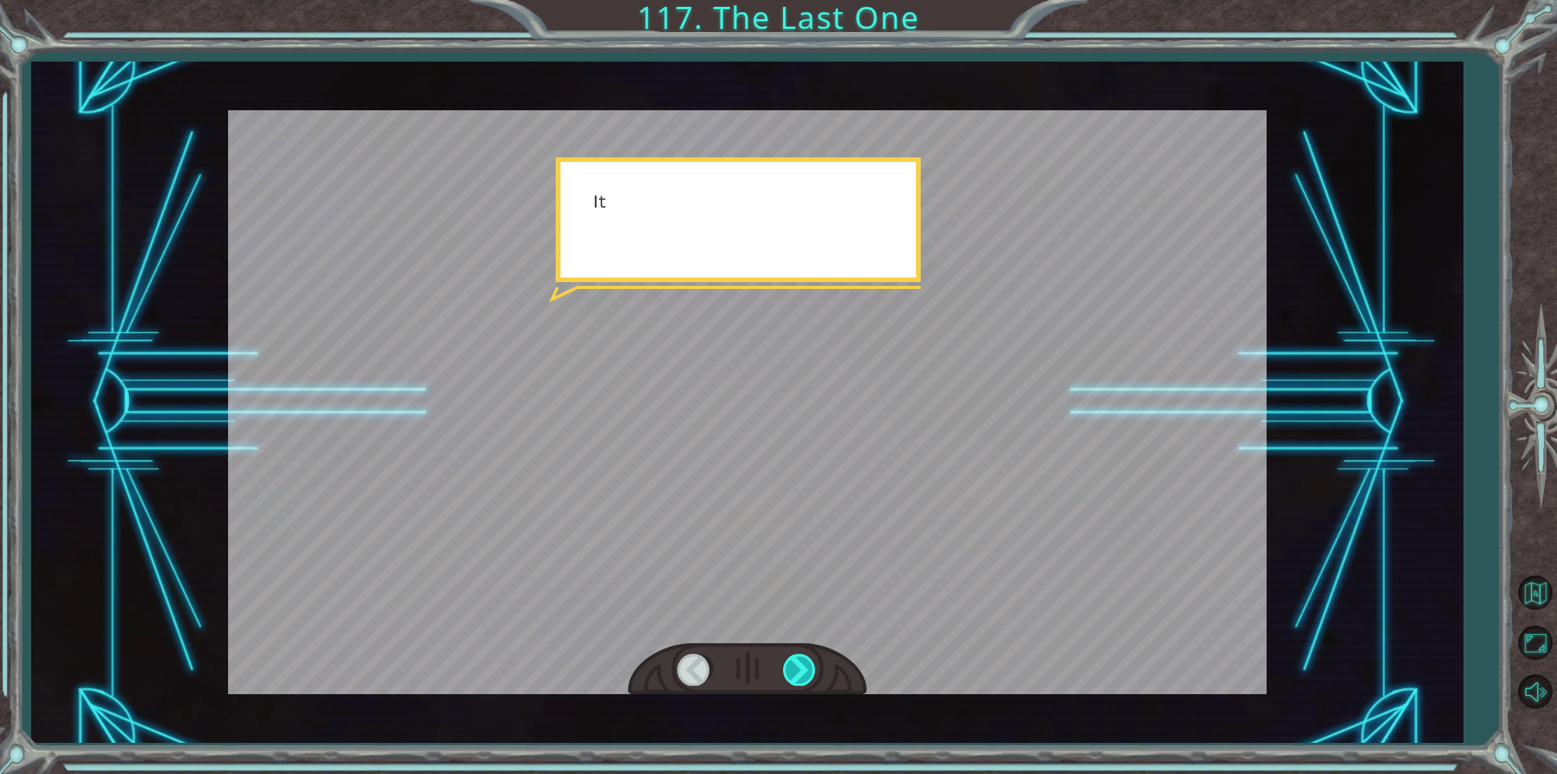
click at [788, 659] on div at bounding box center [800, 669] width 34 height 31
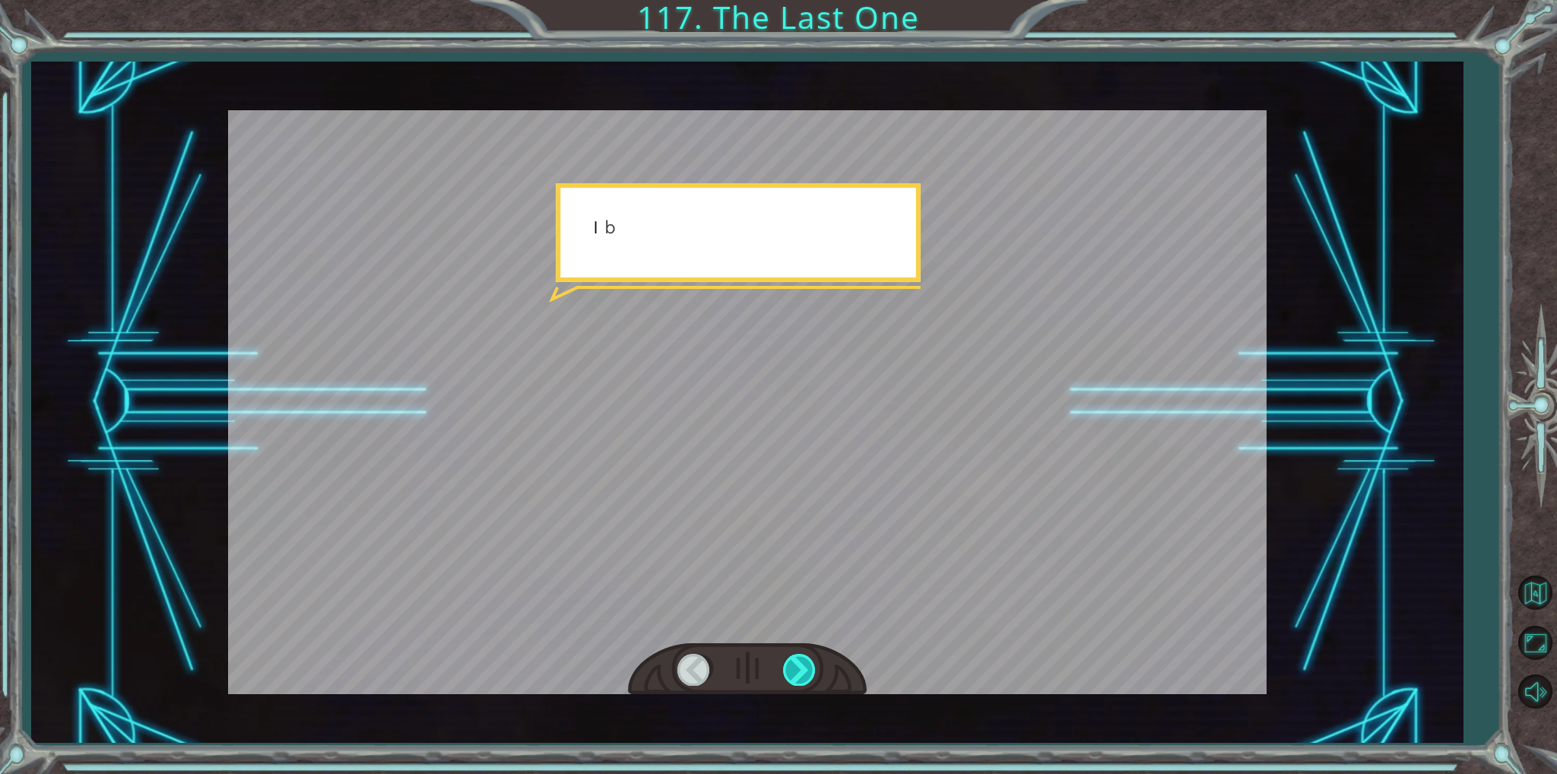
click at [788, 659] on div at bounding box center [800, 669] width 34 height 31
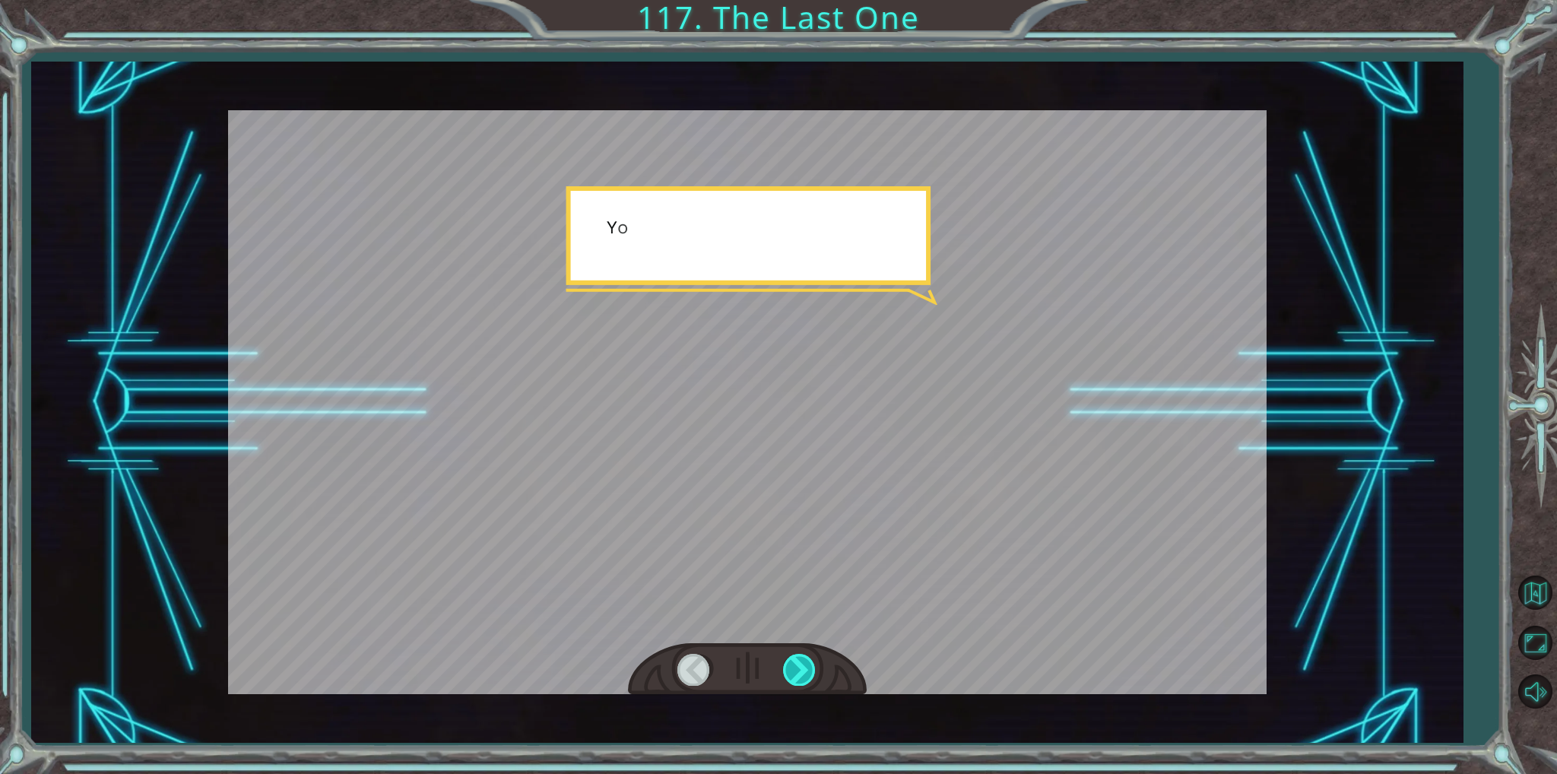
click at [788, 659] on div at bounding box center [800, 669] width 34 height 31
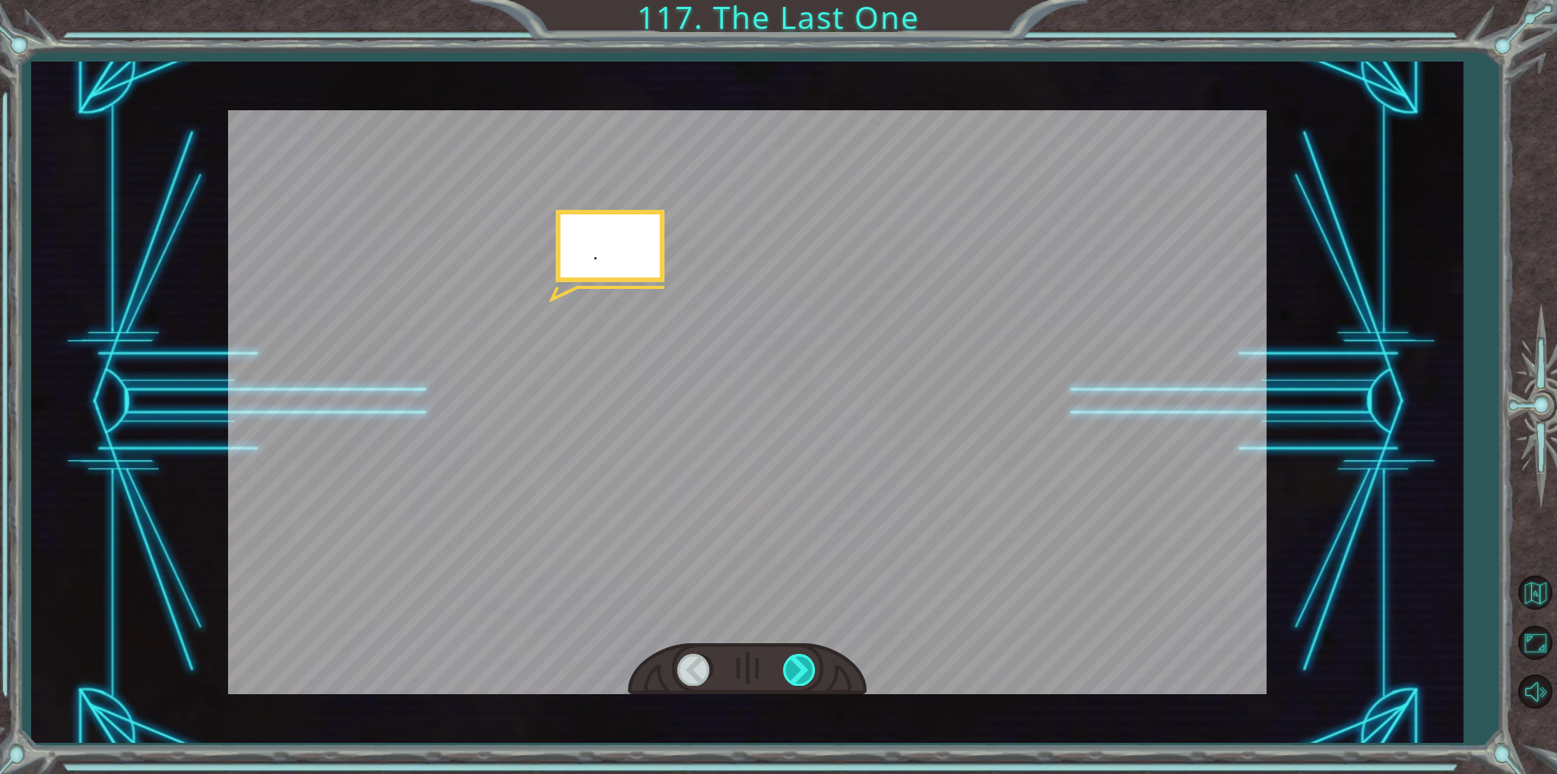
click at [788, 659] on div at bounding box center [800, 669] width 34 height 31
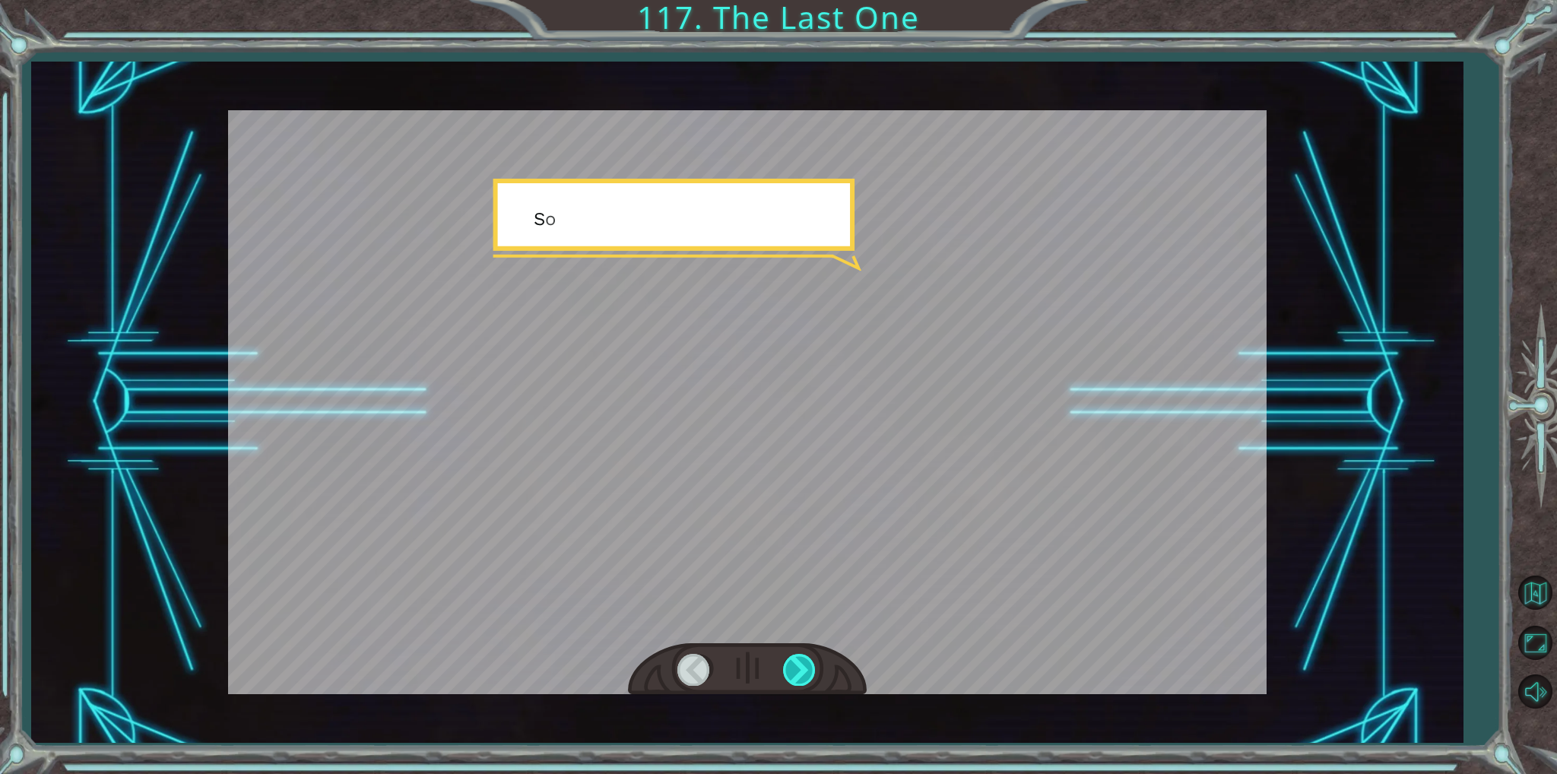
click at [788, 659] on div at bounding box center [800, 669] width 34 height 31
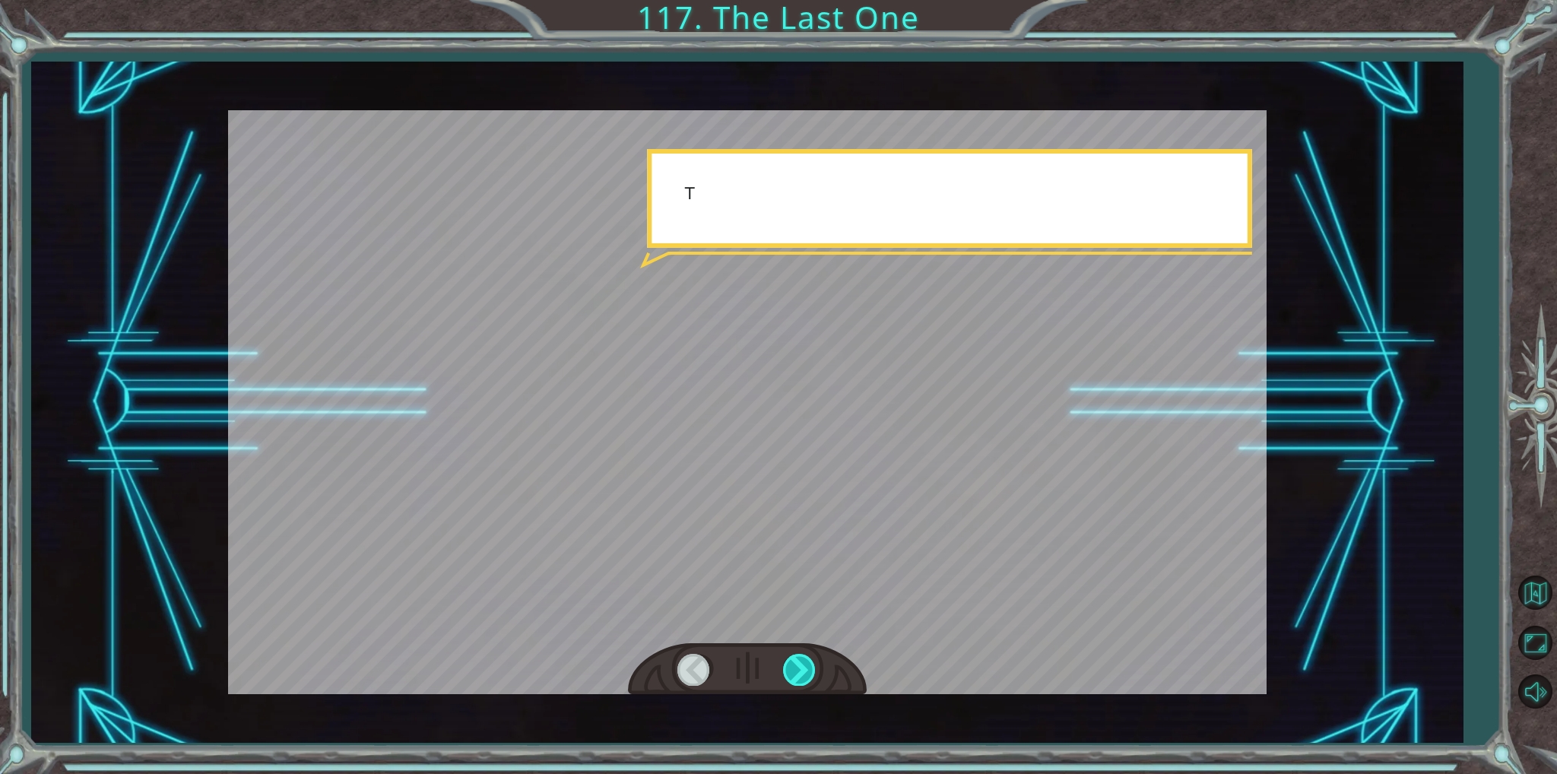
click at [788, 659] on div at bounding box center [800, 669] width 34 height 31
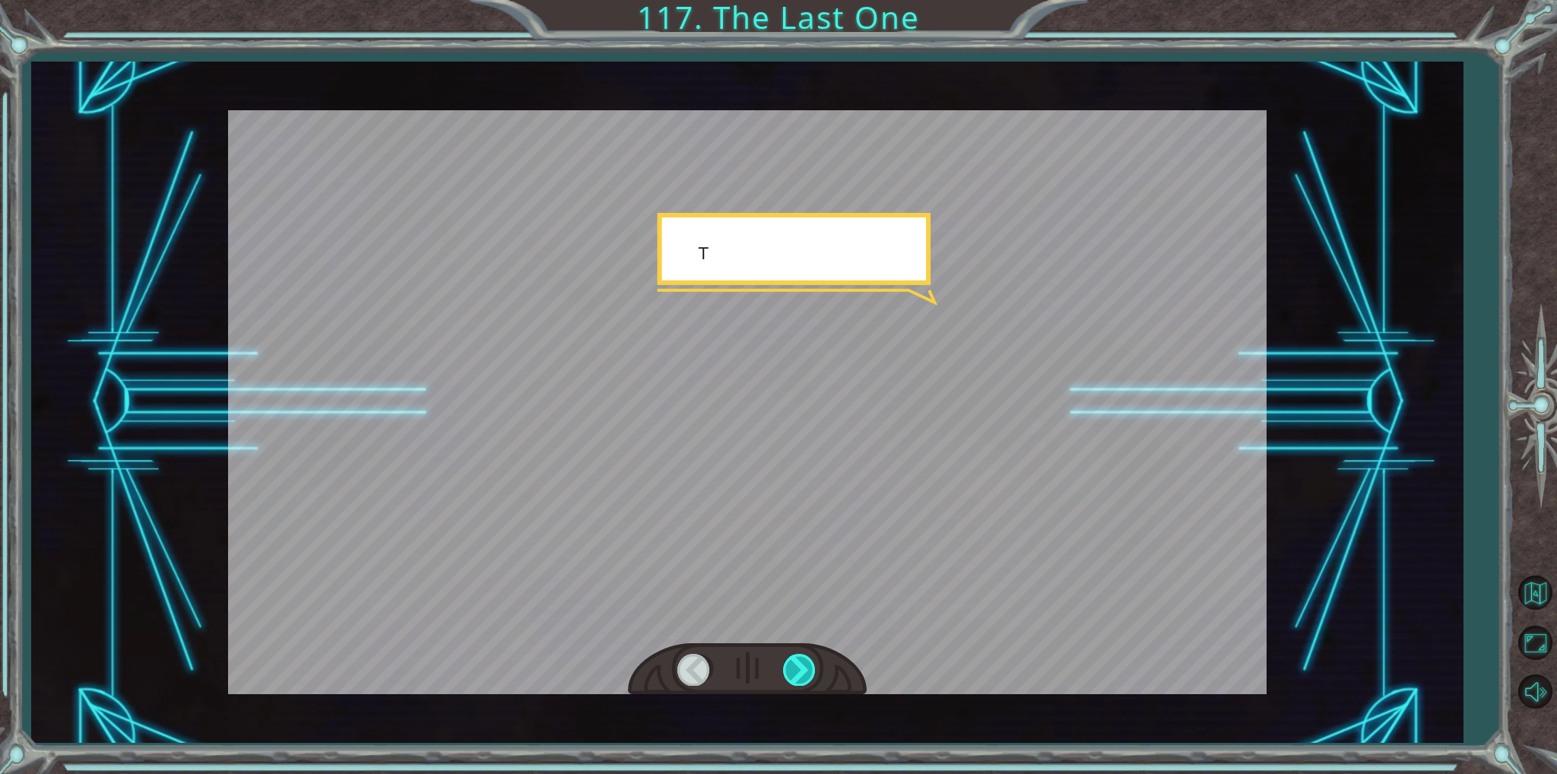
click at [788, 659] on div at bounding box center [800, 669] width 34 height 31
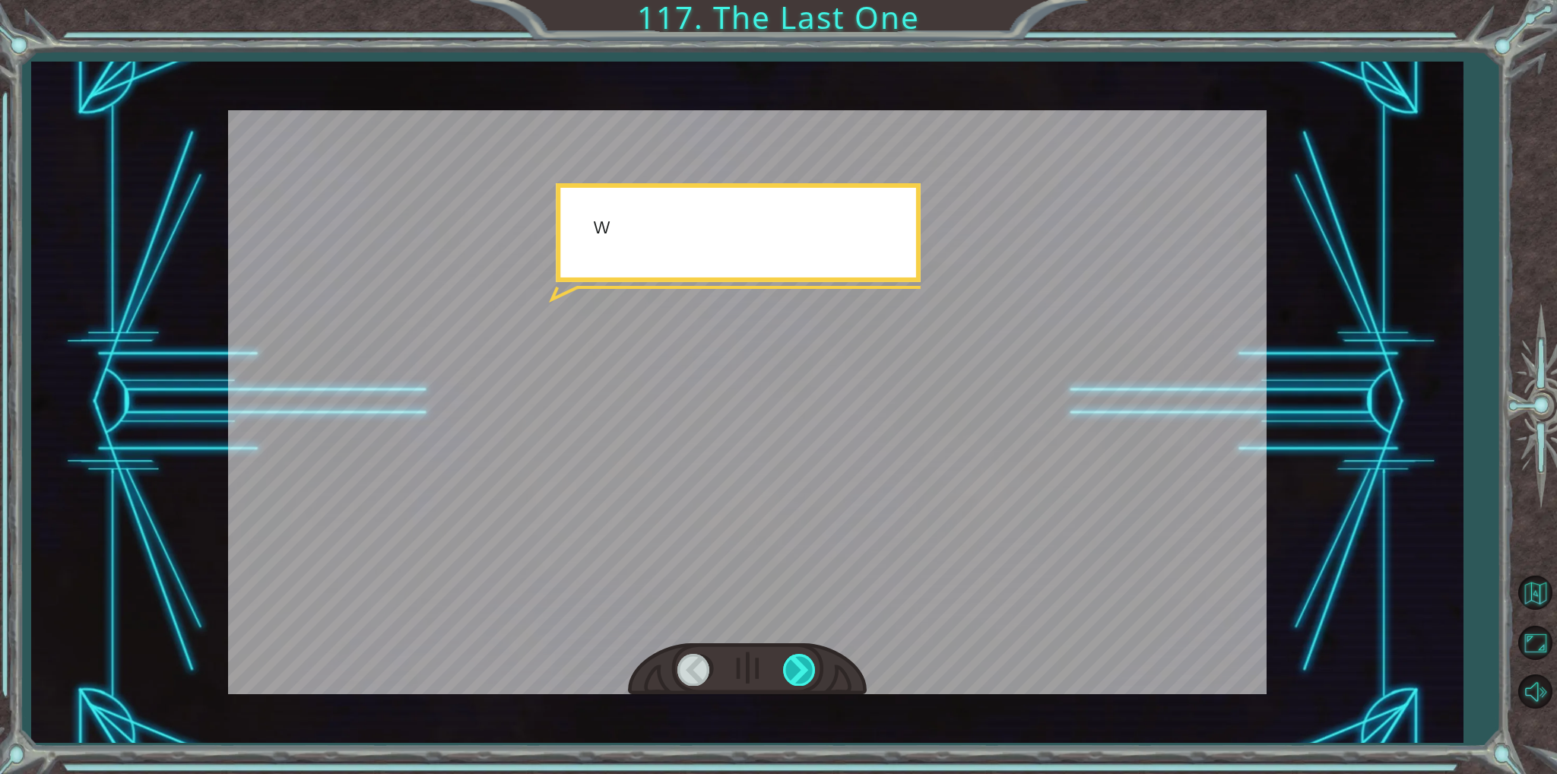
click at [788, 659] on div at bounding box center [800, 669] width 34 height 31
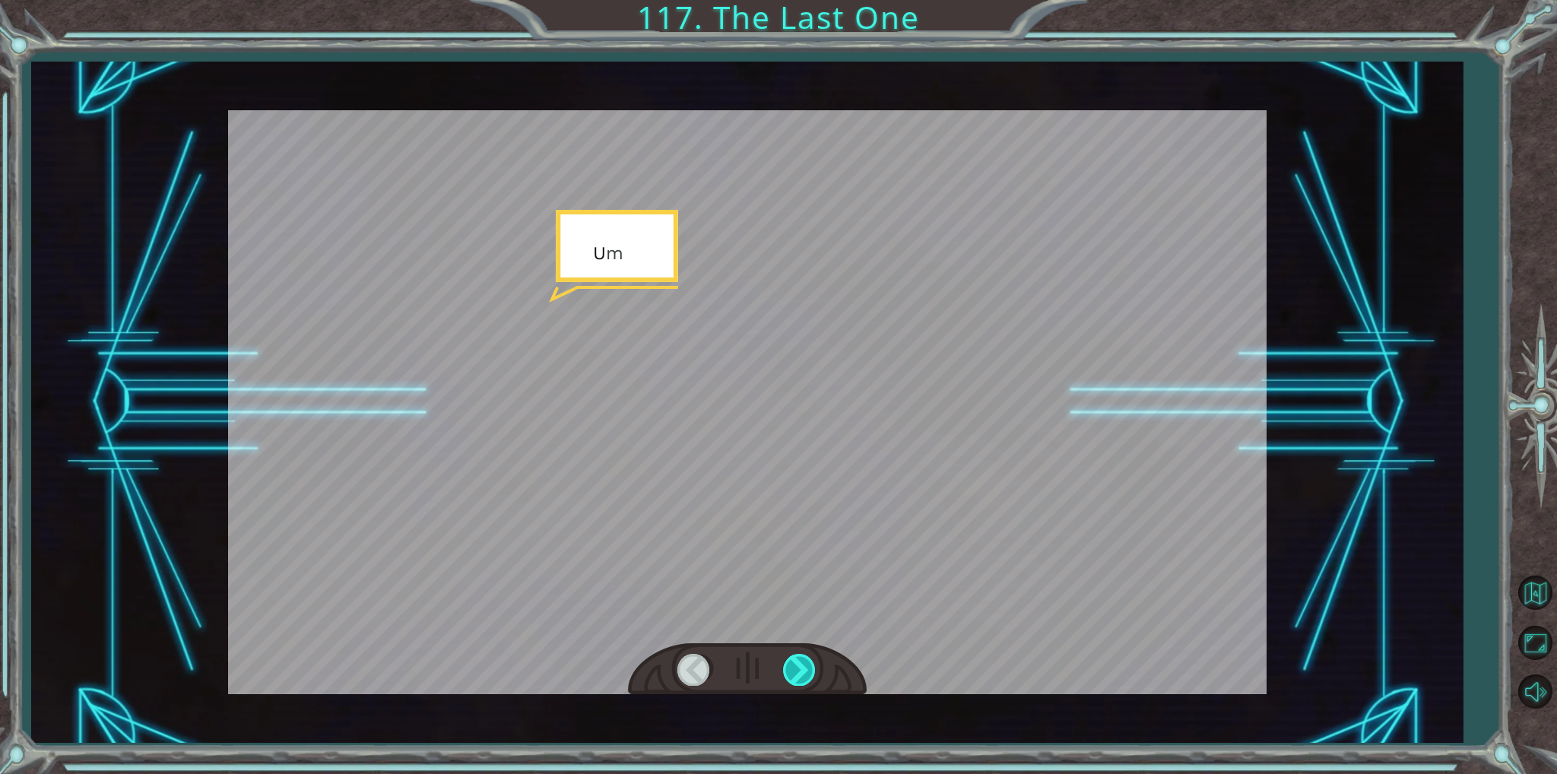
click at [788, 659] on div at bounding box center [800, 669] width 34 height 31
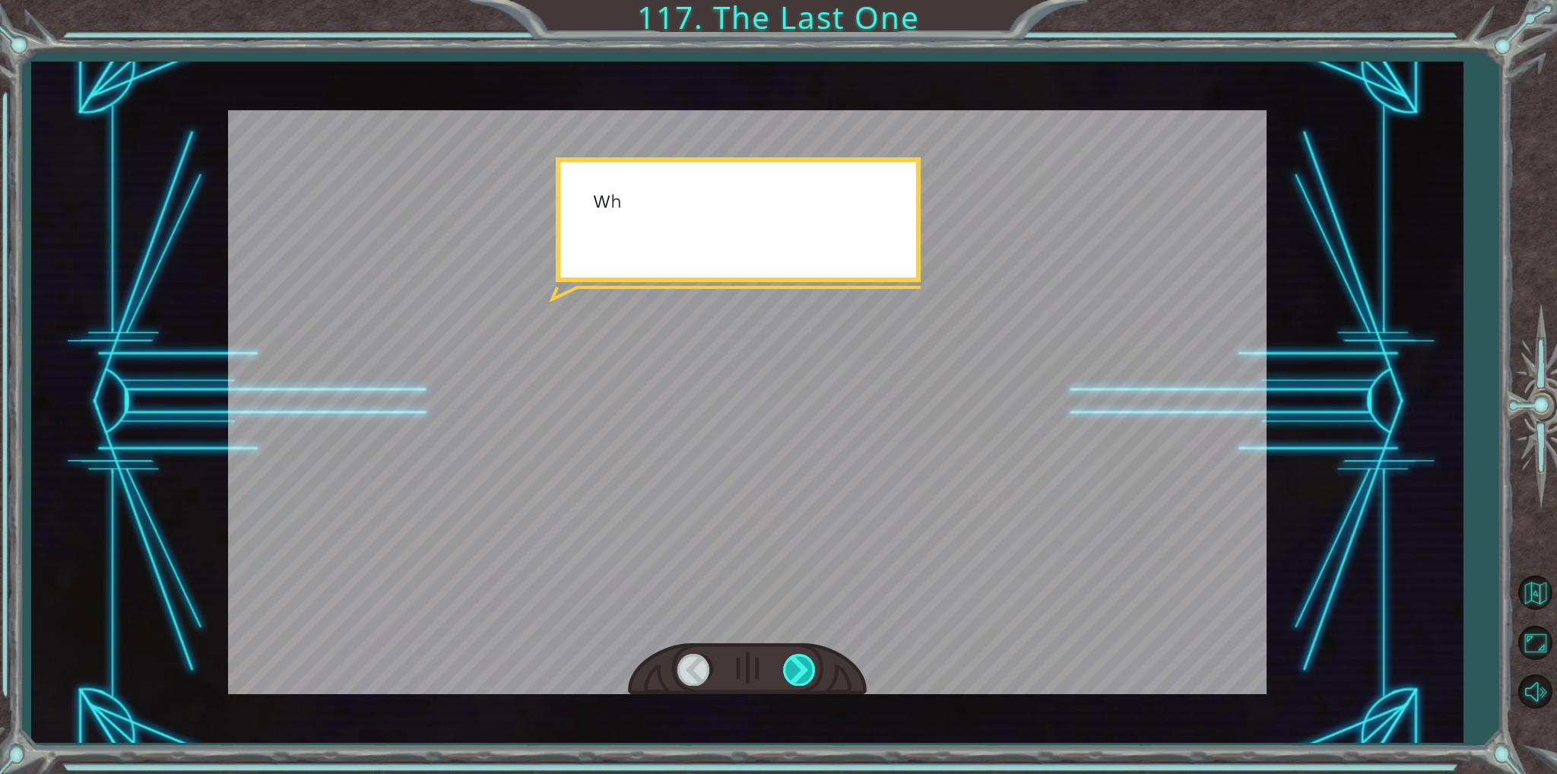
click at [788, 659] on div at bounding box center [800, 669] width 34 height 31
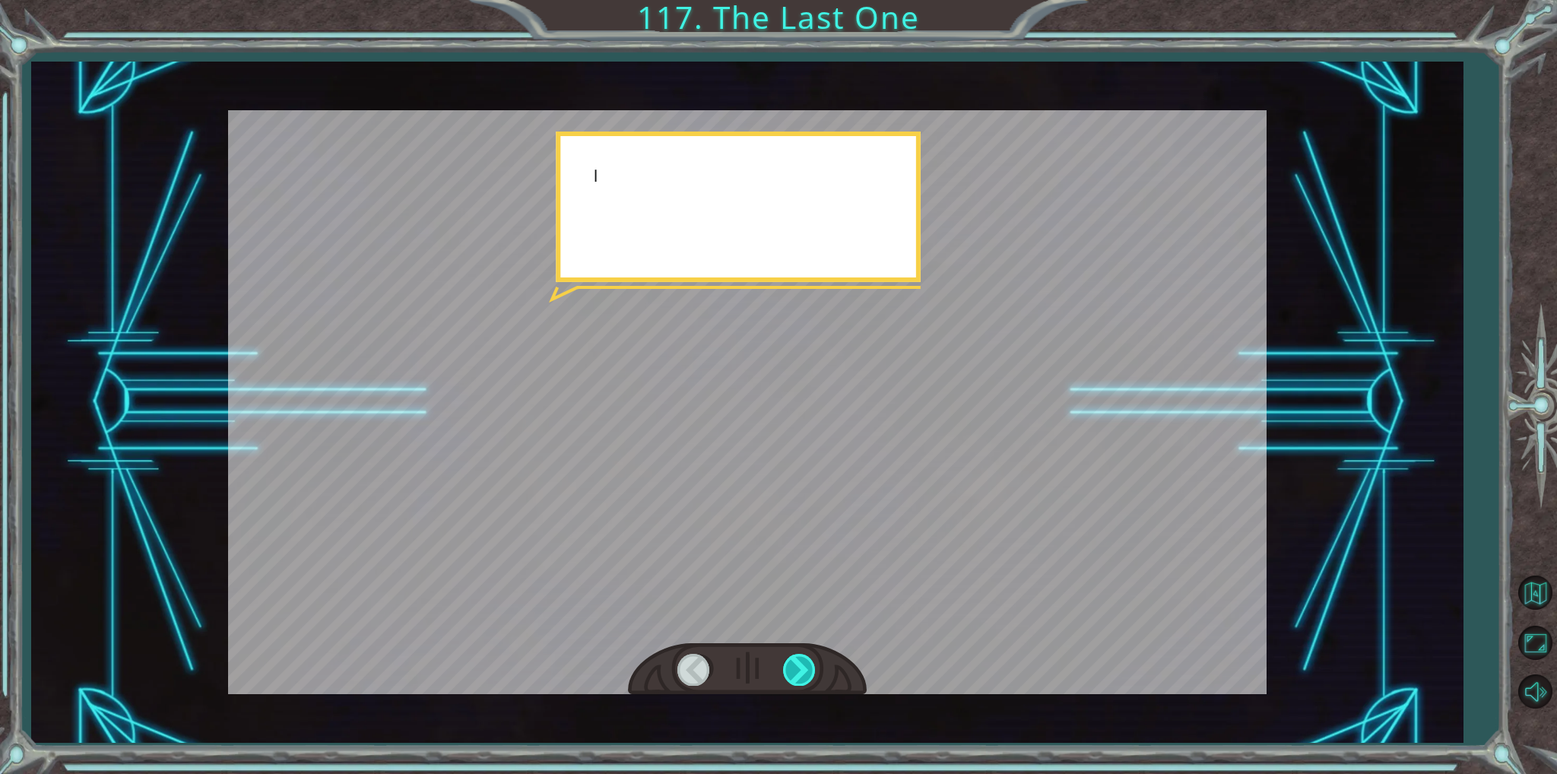
click at [788, 659] on div at bounding box center [800, 669] width 34 height 31
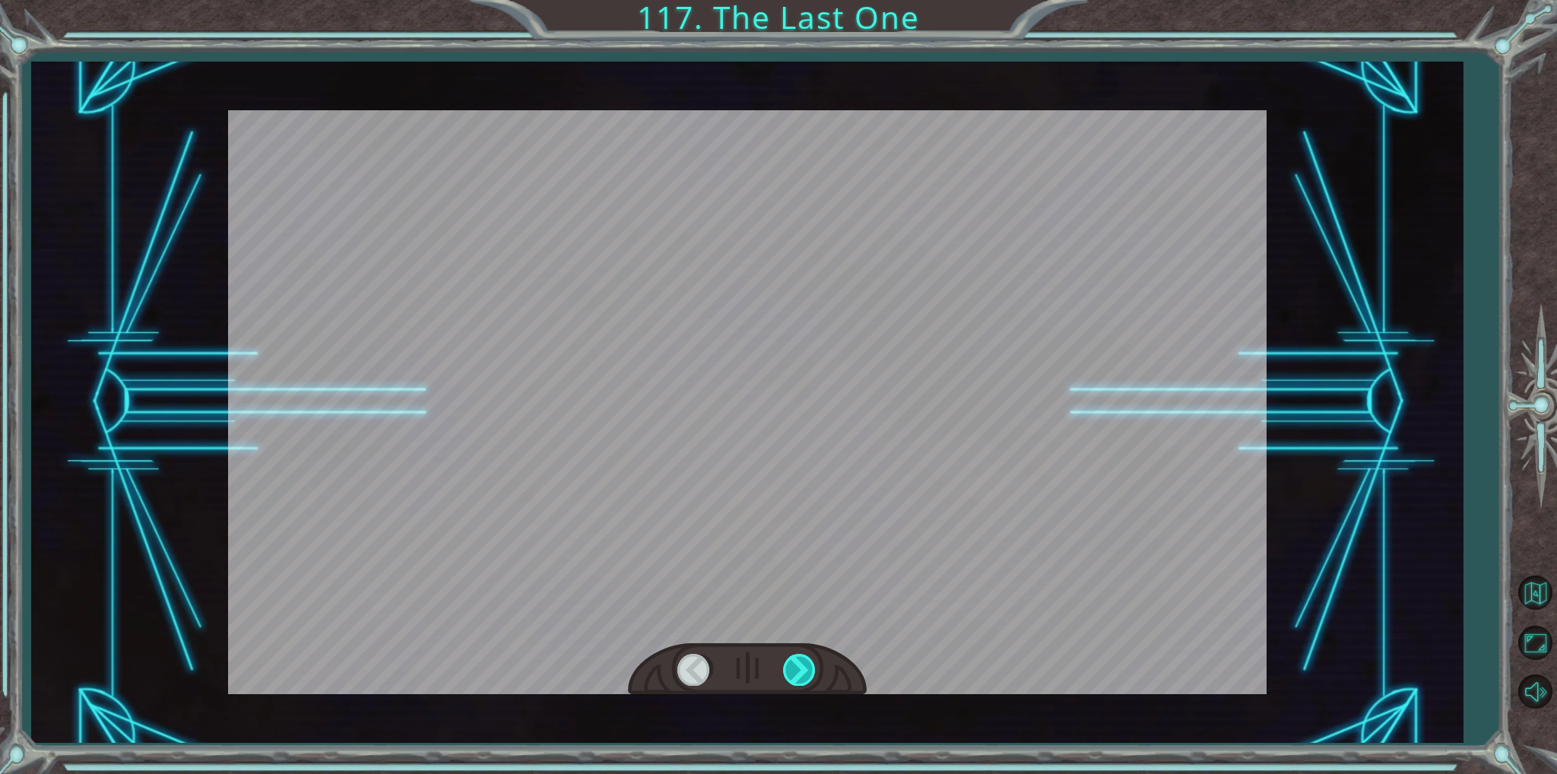
click at [788, 659] on div at bounding box center [800, 669] width 34 height 31
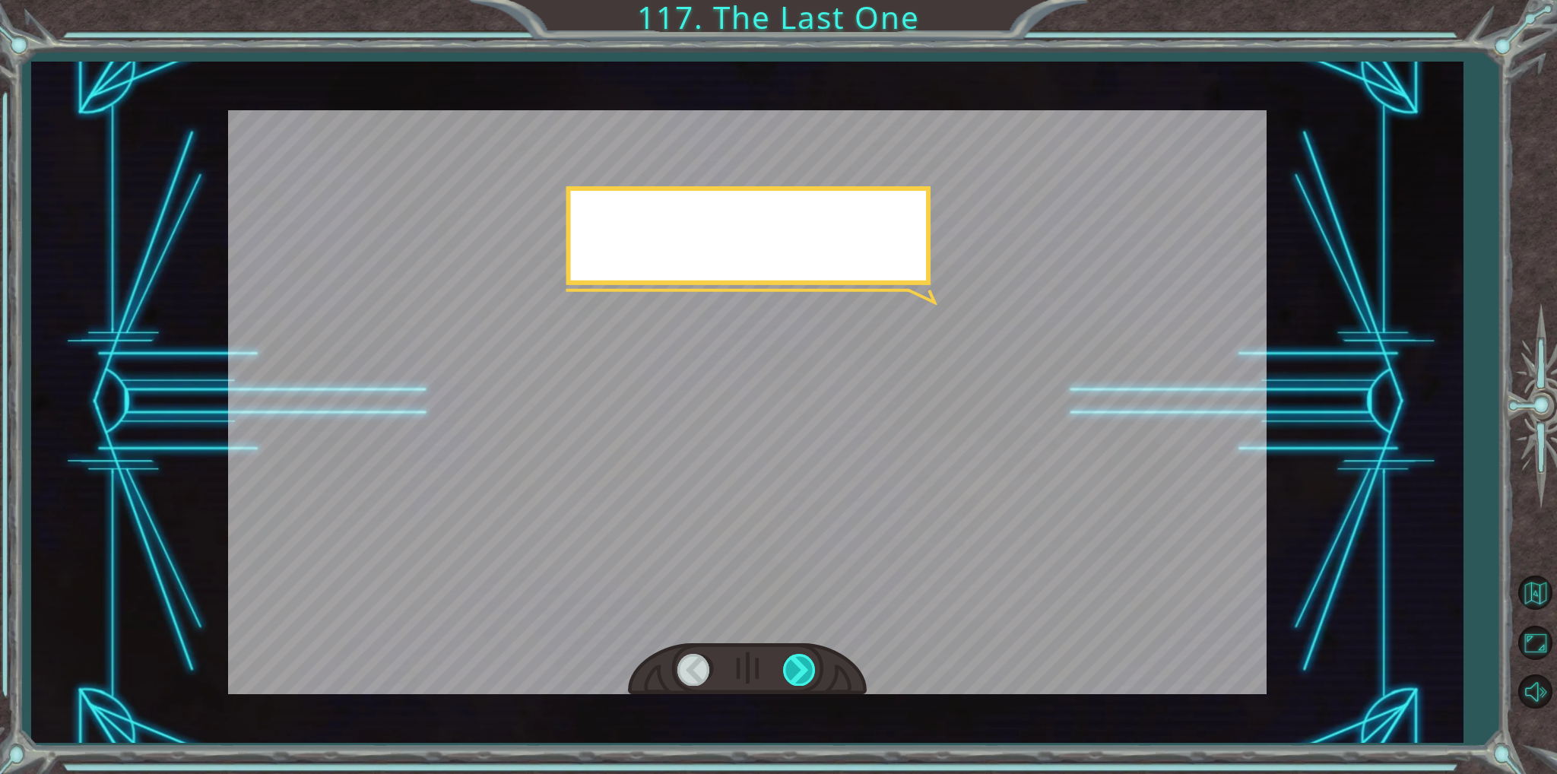
click at [788, 659] on div at bounding box center [800, 669] width 34 height 31
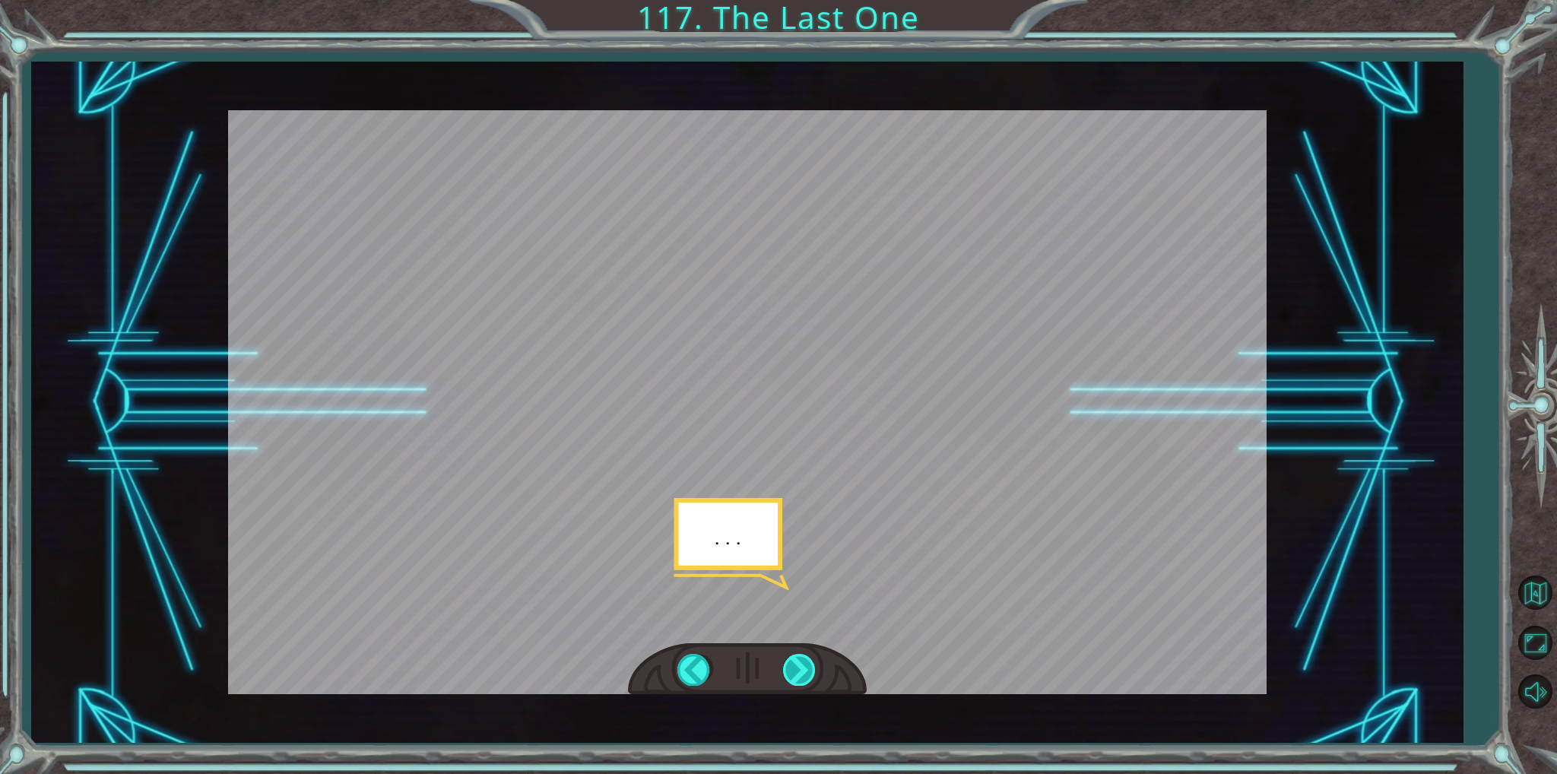
click at [788, 659] on div at bounding box center [800, 669] width 34 height 31
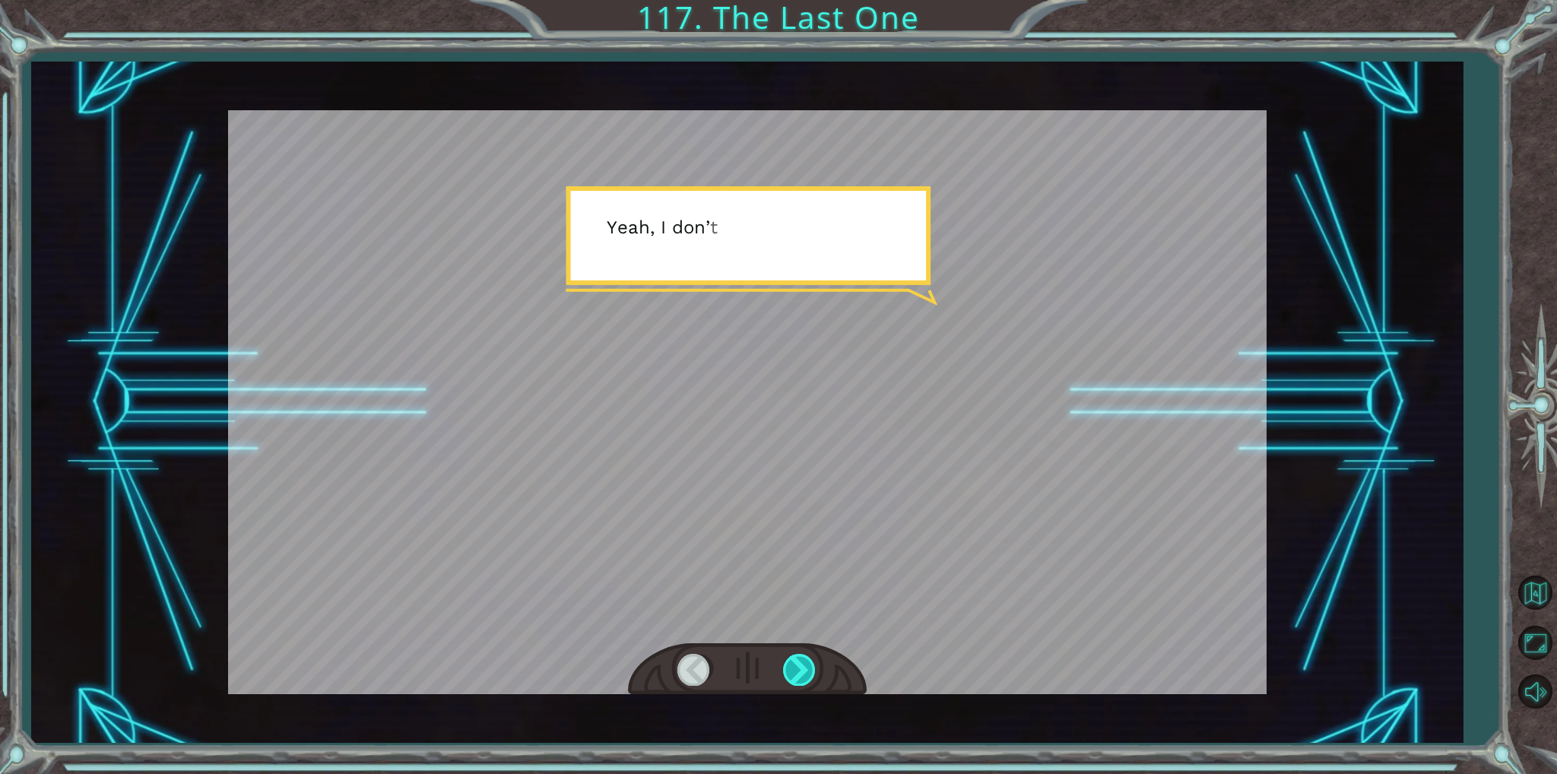
click at [788, 659] on div at bounding box center [800, 669] width 34 height 31
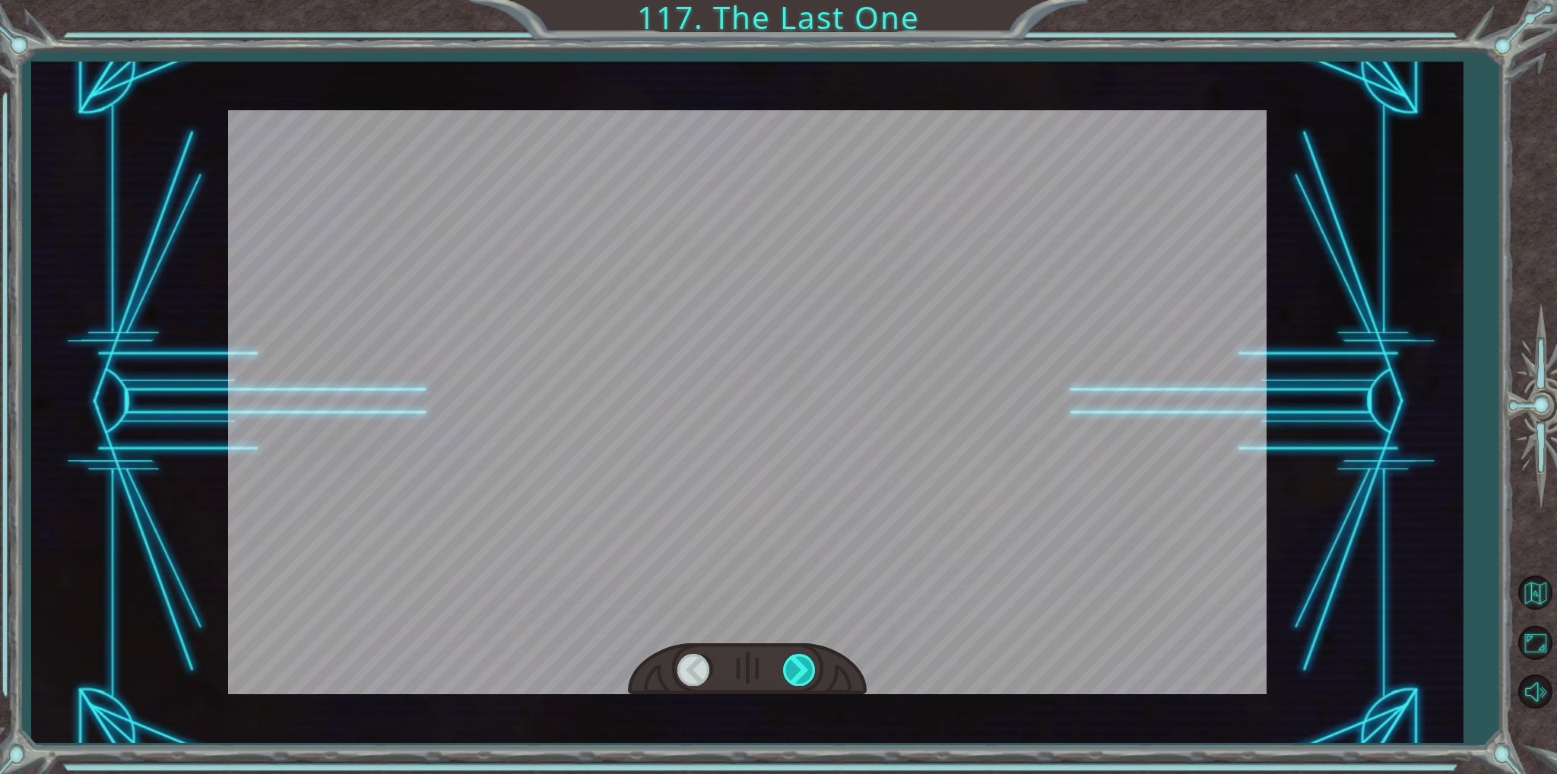
click at [788, 659] on div at bounding box center [800, 669] width 34 height 31
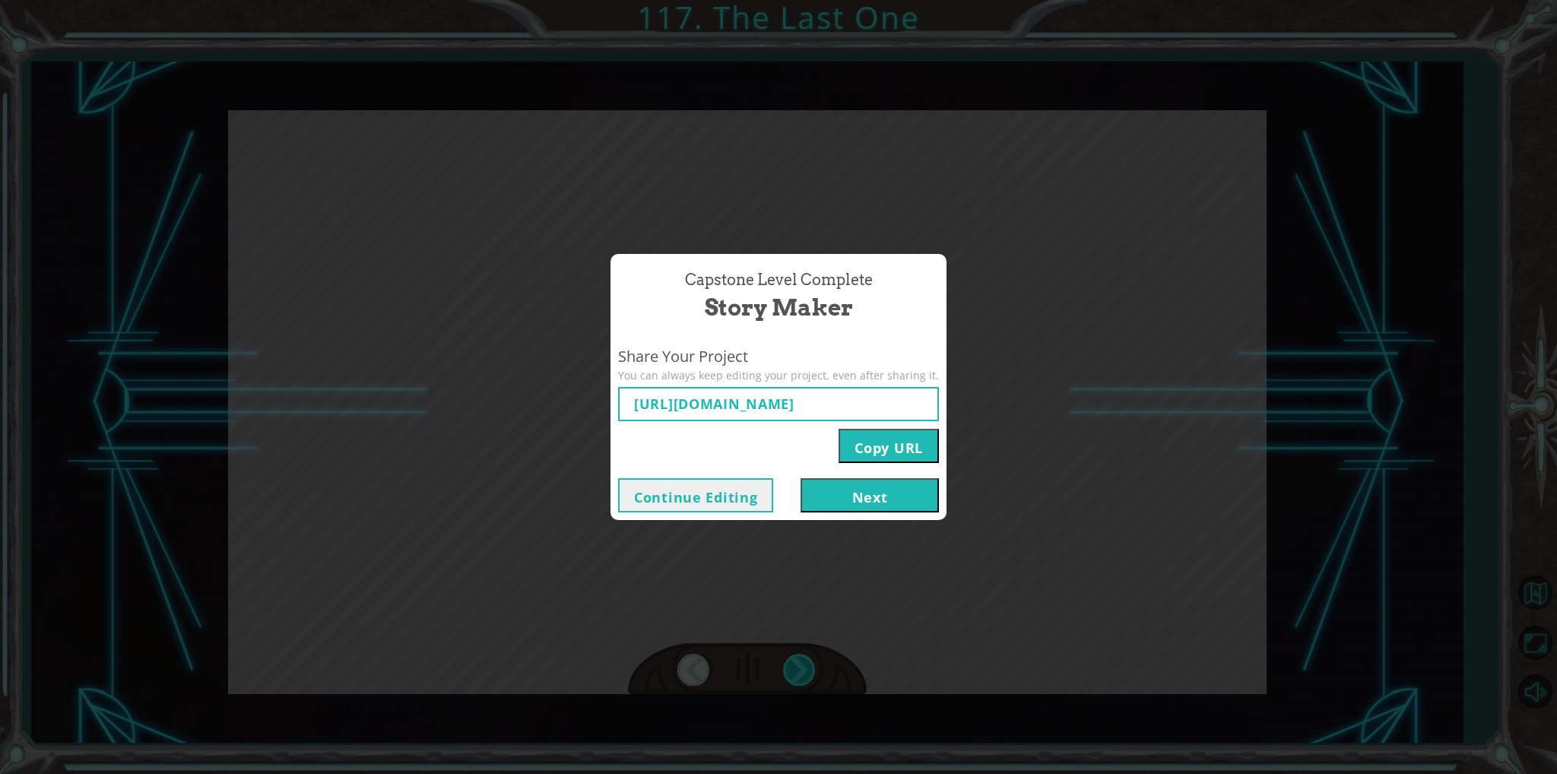
type input "[URL][DOMAIN_NAME]"
click at [852, 450] on button "Copy URL" at bounding box center [889, 446] width 100 height 34
